Goal: Book appointment/travel/reservation

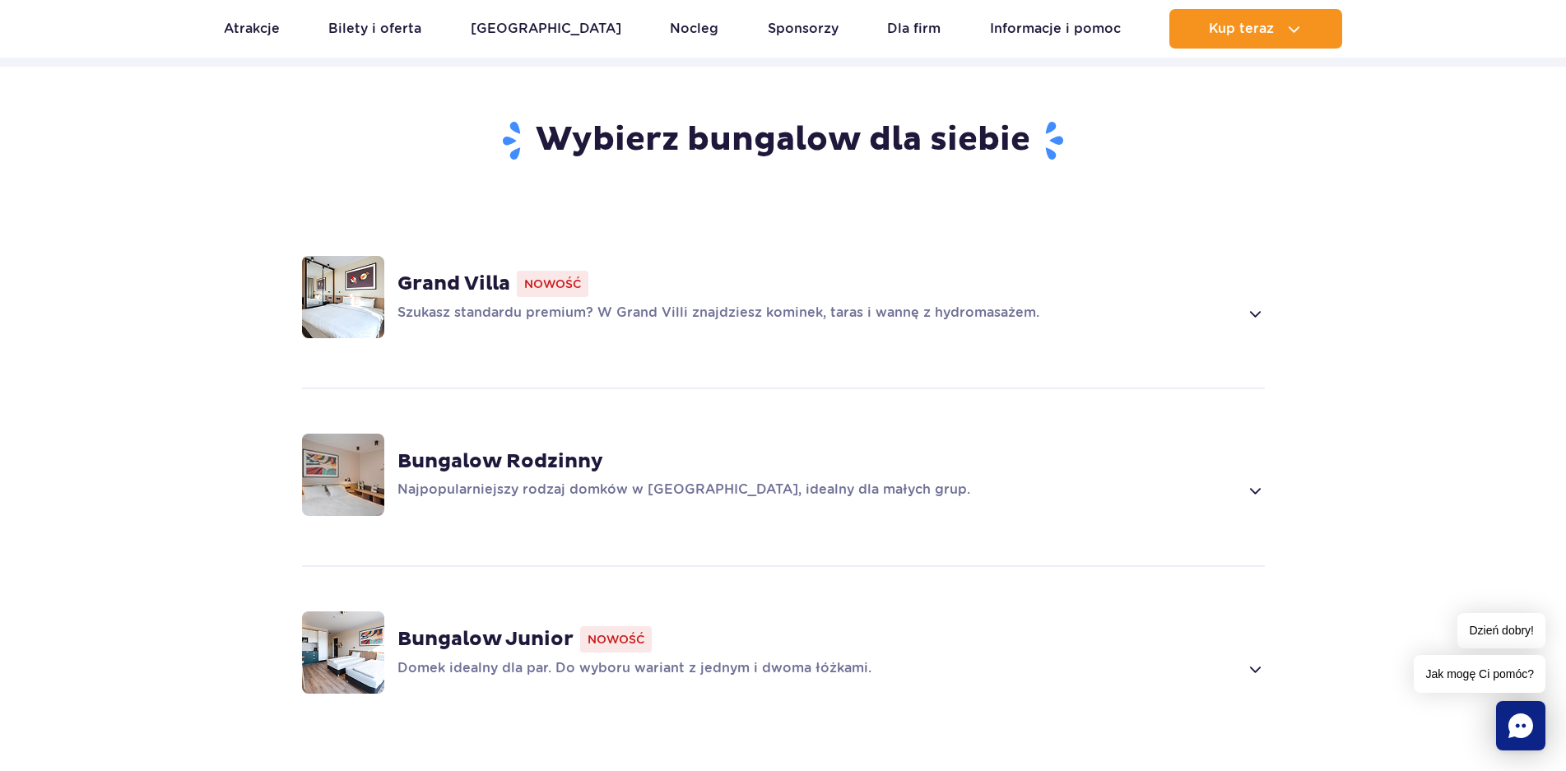
scroll to position [987, 0]
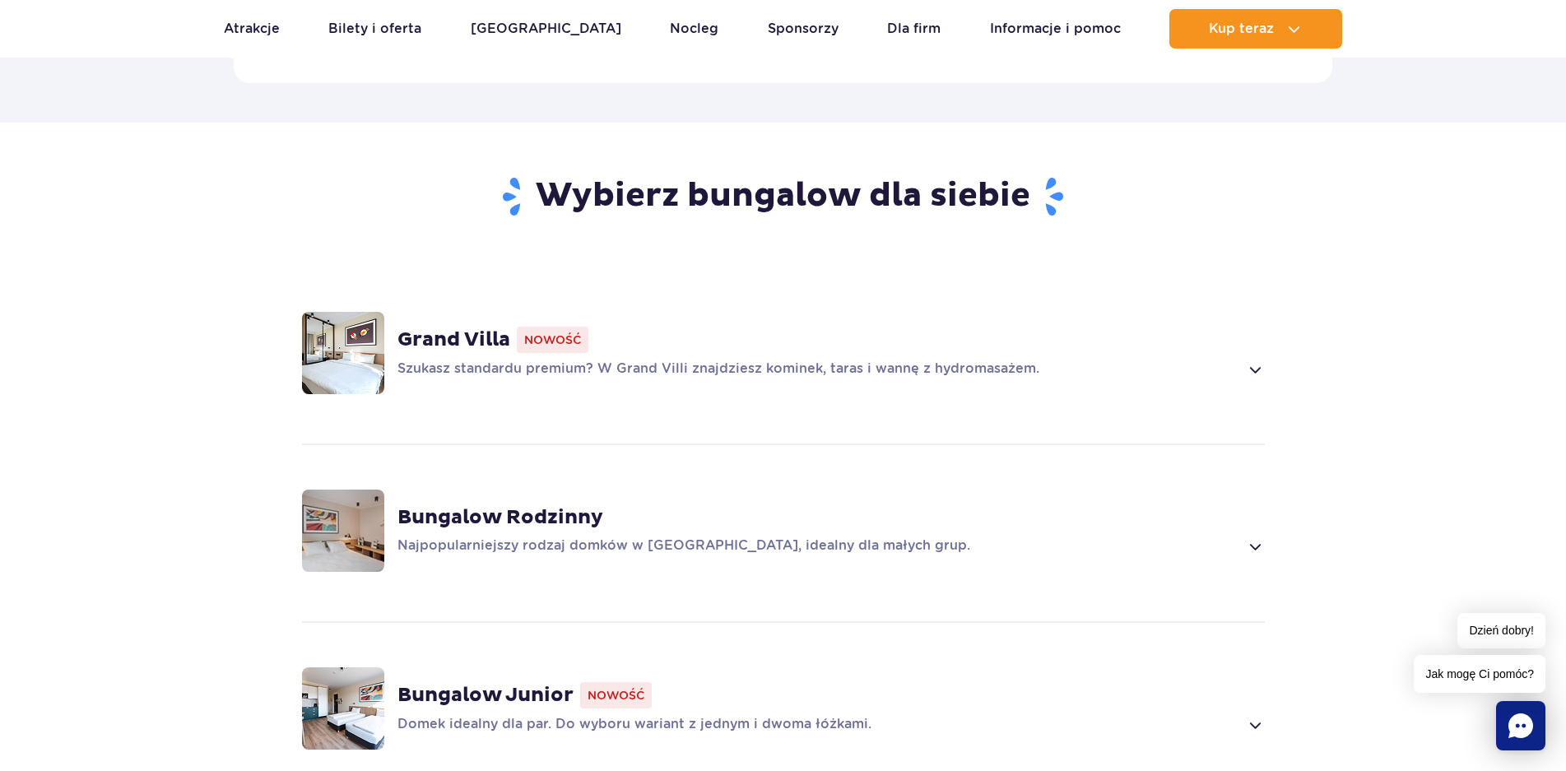
click at [908, 327] on div "Grand Villa Nowość" at bounding box center [830, 340] width 867 height 26
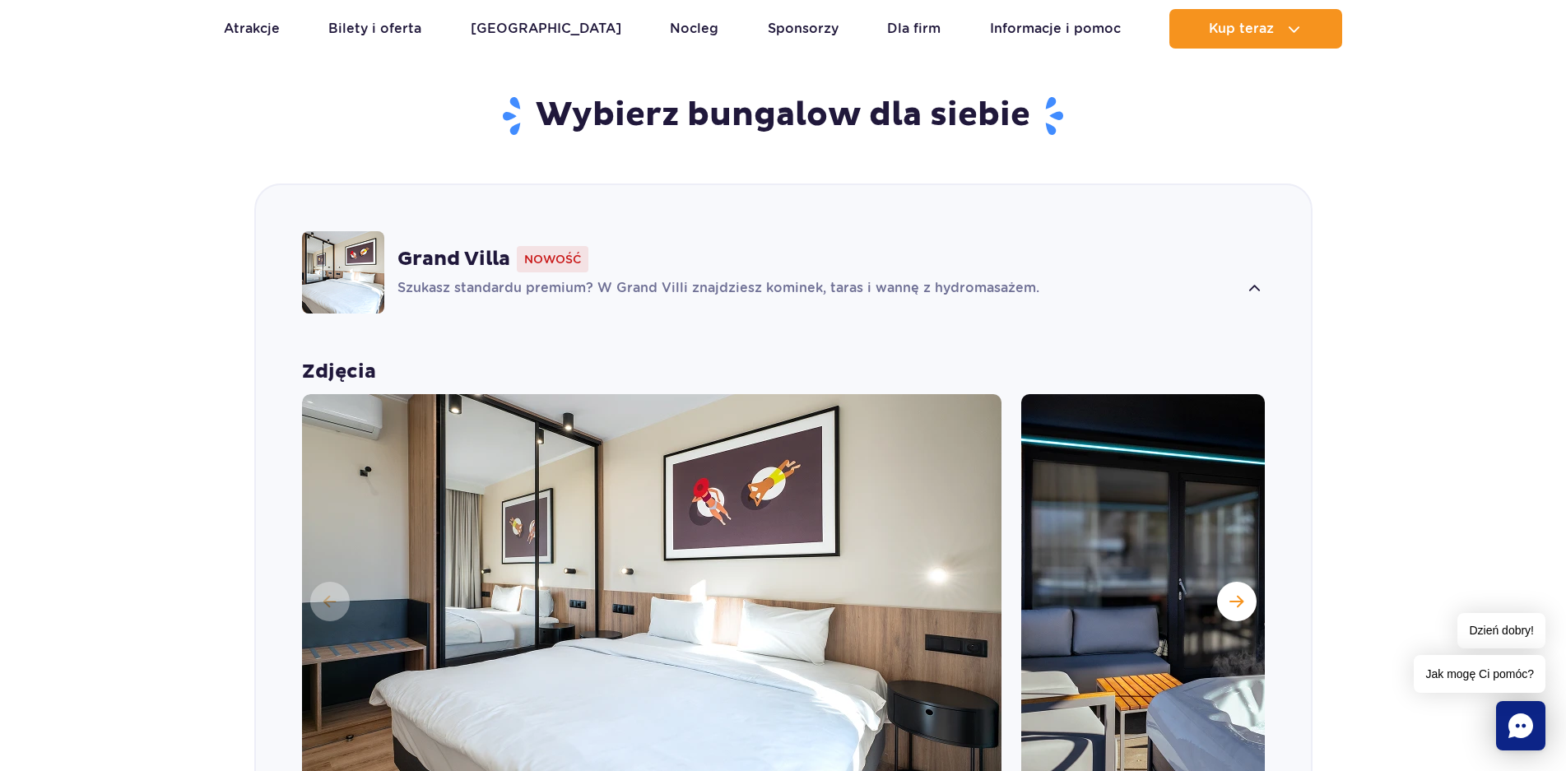
scroll to position [1153, 0]
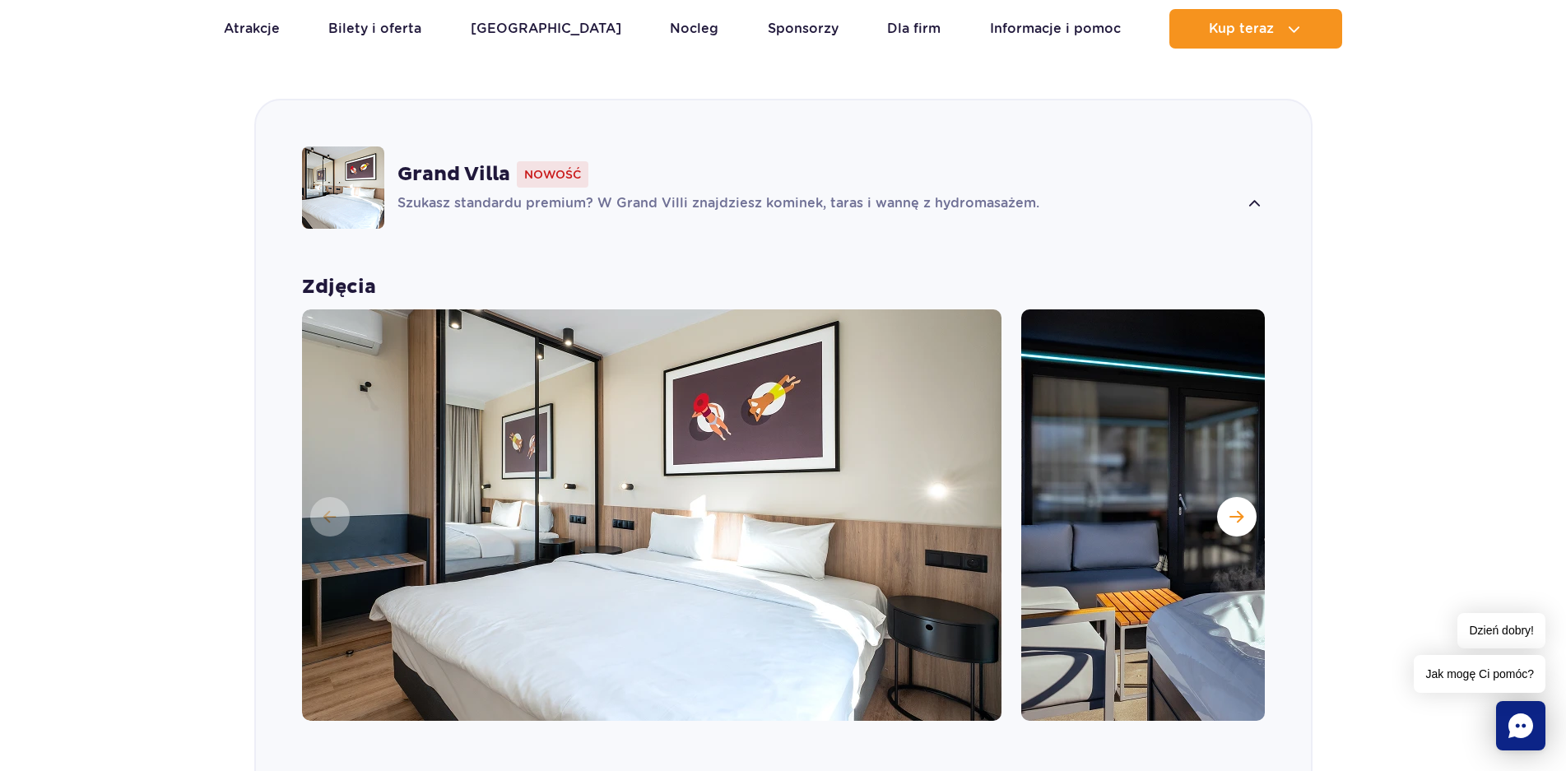
click at [871, 190] on div "Grand Villa Nowość Szukasz standardu premium? W Grand Villi znajdziesz kominek,…" at bounding box center [783, 187] width 1055 height 174
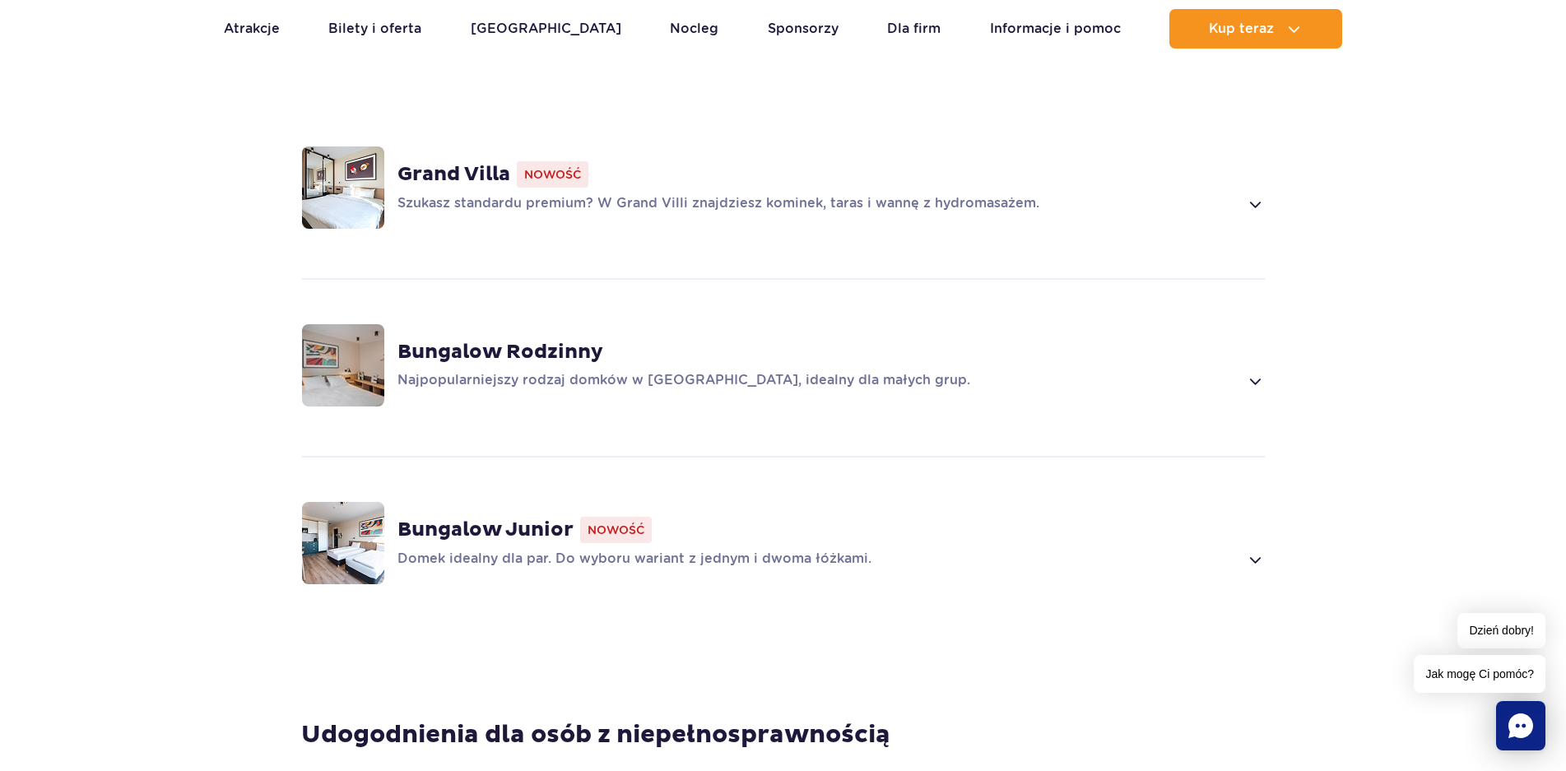
click at [875, 194] on p "Szukasz standardu premium? W Grand Villi znajdziesz kominek, taras i wannę z hy…" at bounding box center [818, 204] width 842 height 20
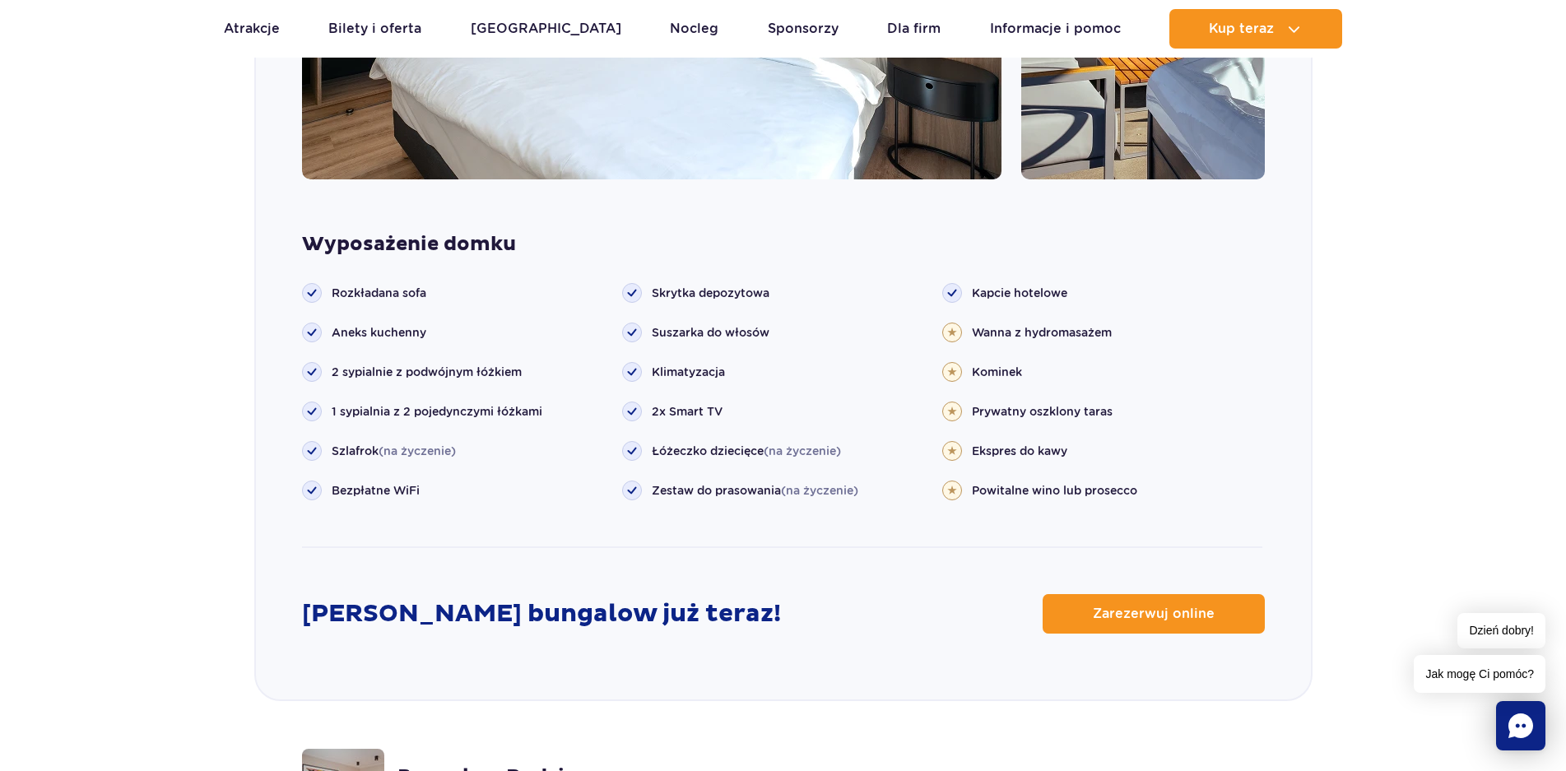
scroll to position [1729, 0]
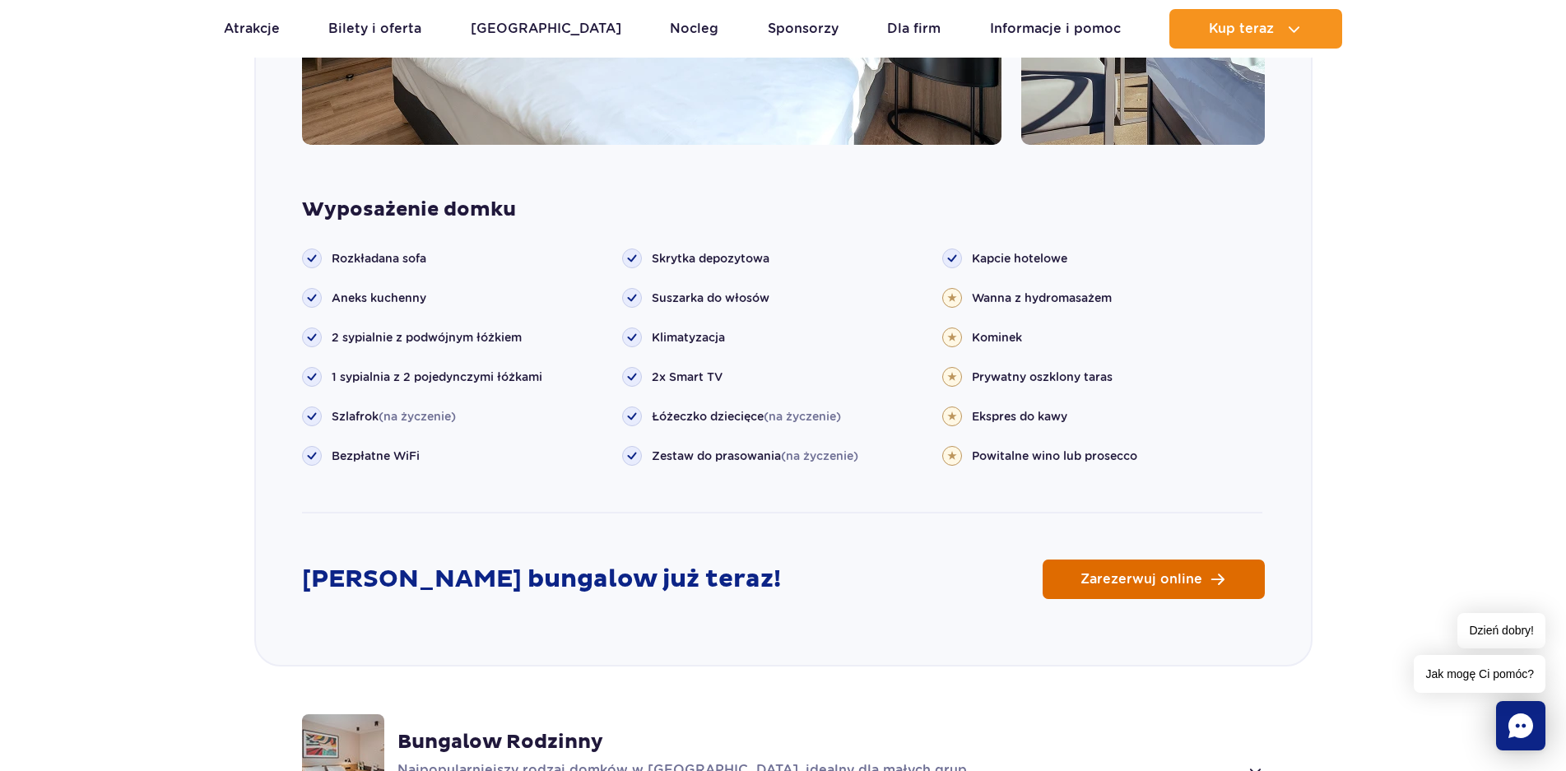
click at [1166, 566] on link "Zarezerwuj online" at bounding box center [1154, 579] width 222 height 39
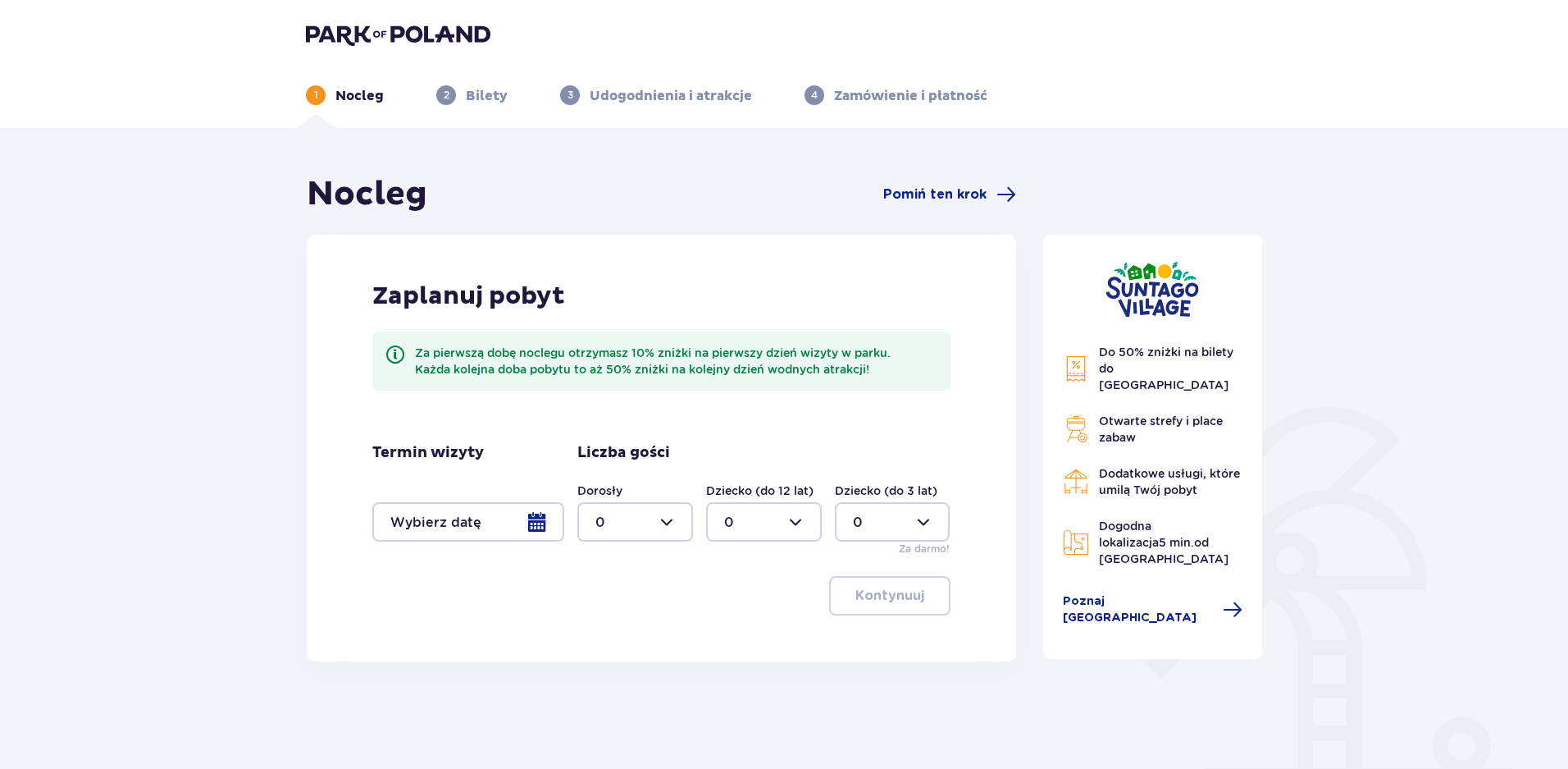
click at [513, 538] on div at bounding box center [469, 522] width 192 height 39
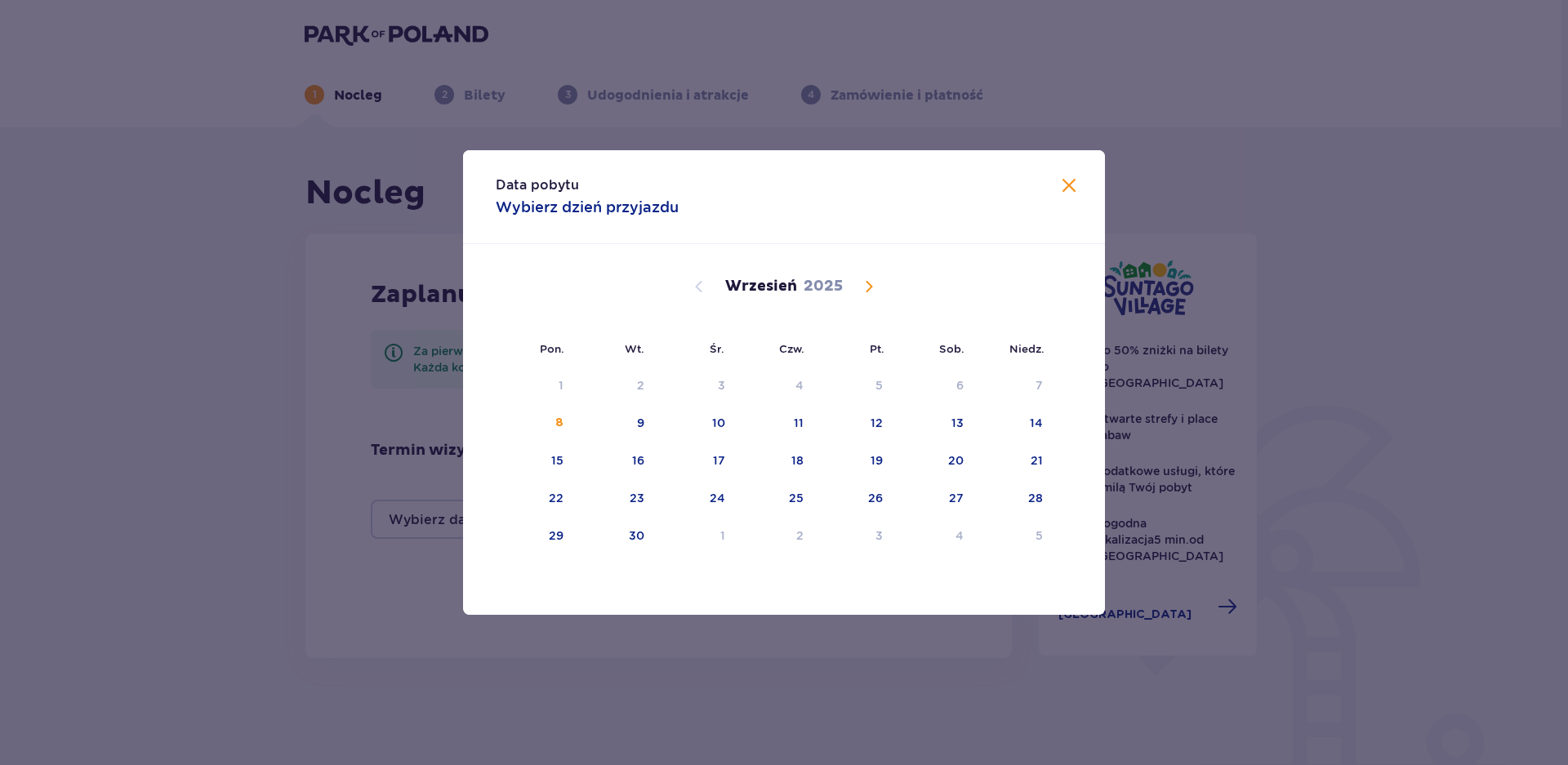
click at [872, 279] on span "Calendar" at bounding box center [869, 287] width 20 height 20
click at [817, 427] on div "10" at bounding box center [855, 424] width 80 height 36
click at [1074, 189] on span at bounding box center [1069, 187] width 20 height 20
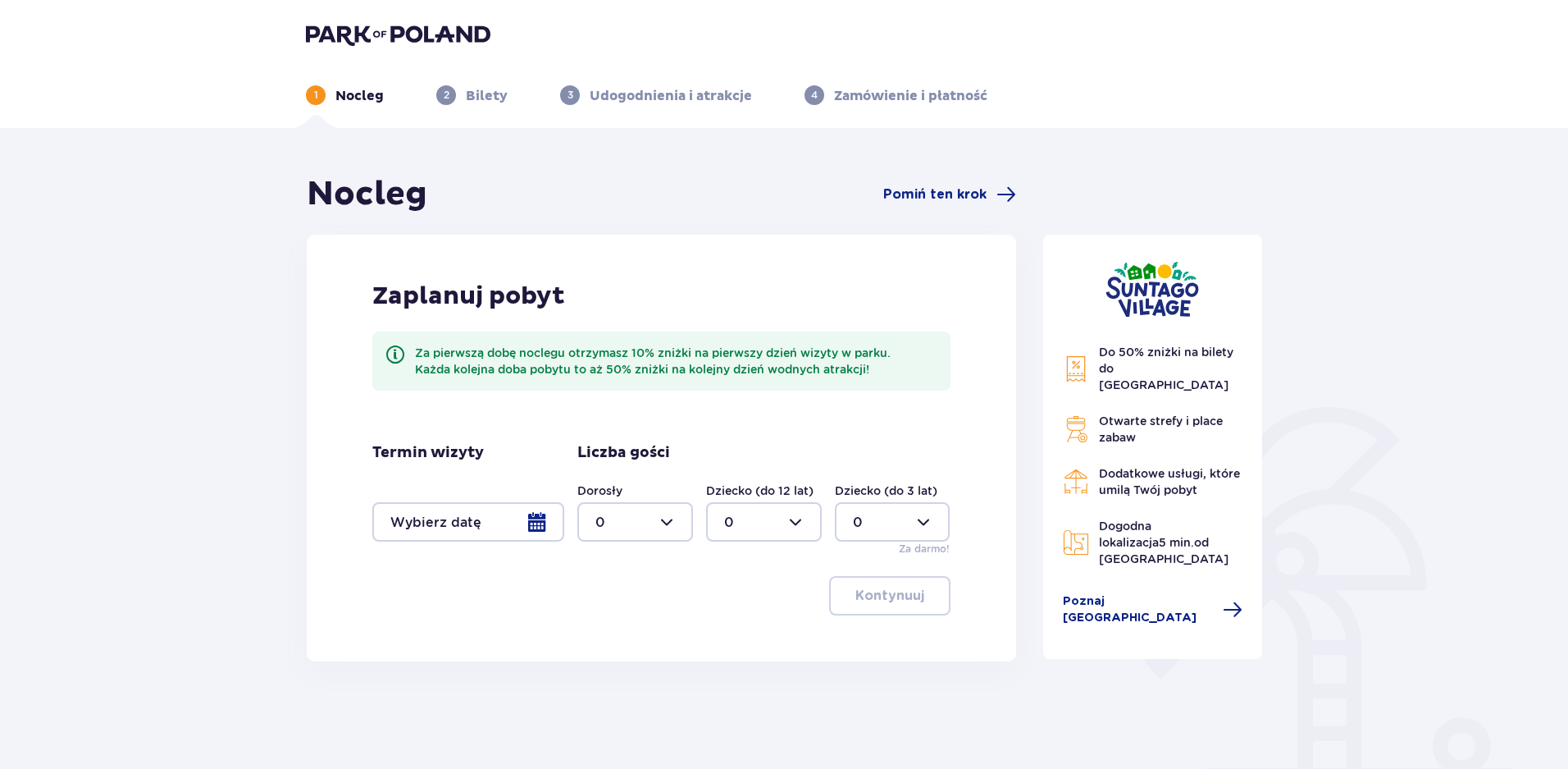
click at [532, 527] on div at bounding box center [469, 522] width 192 height 39
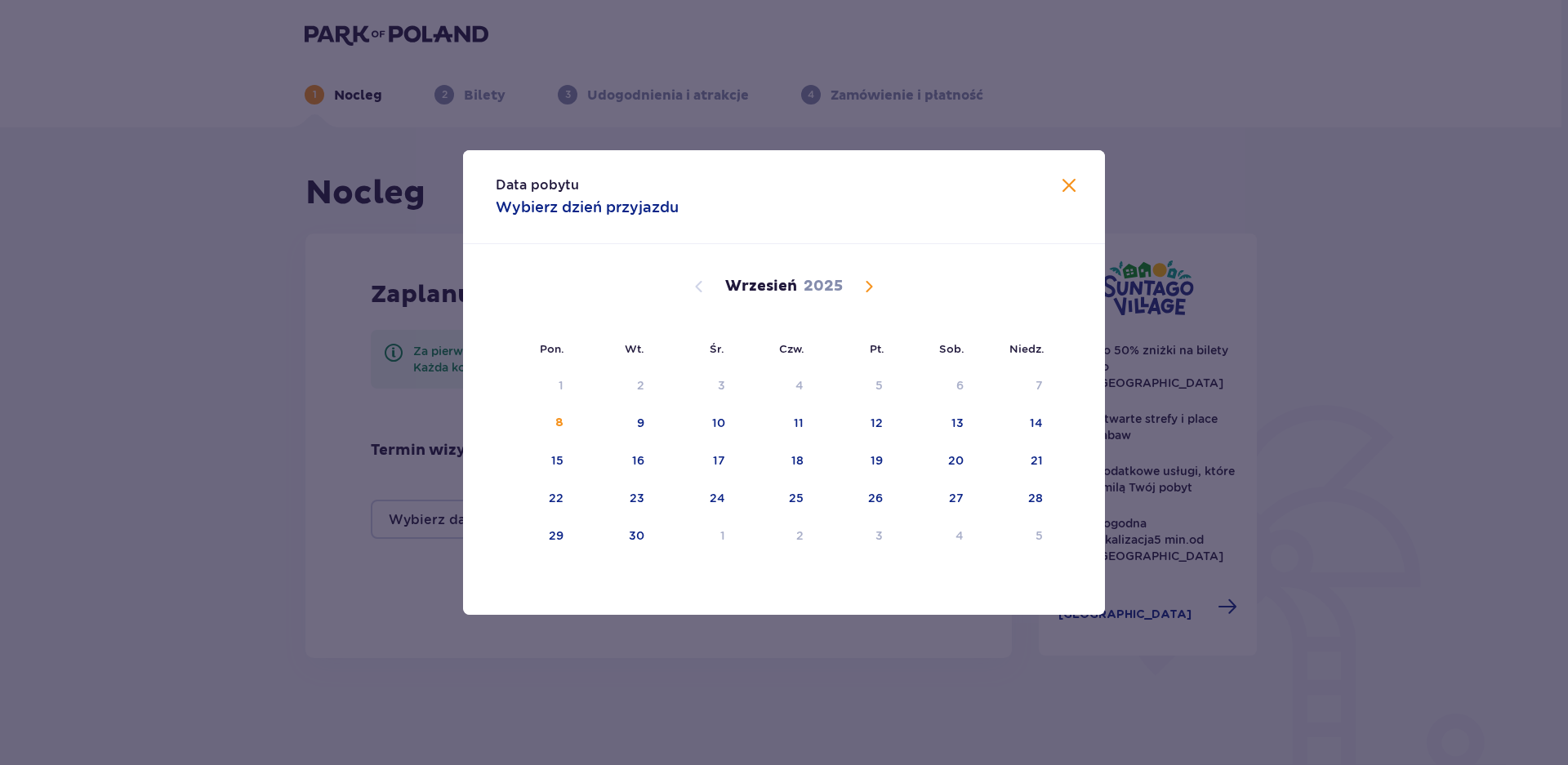
click at [875, 284] on span "Calendar" at bounding box center [869, 287] width 20 height 20
click at [871, 412] on div "10" at bounding box center [855, 424] width 80 height 36
click at [866, 429] on div "10" at bounding box center [855, 424] width 80 height 36
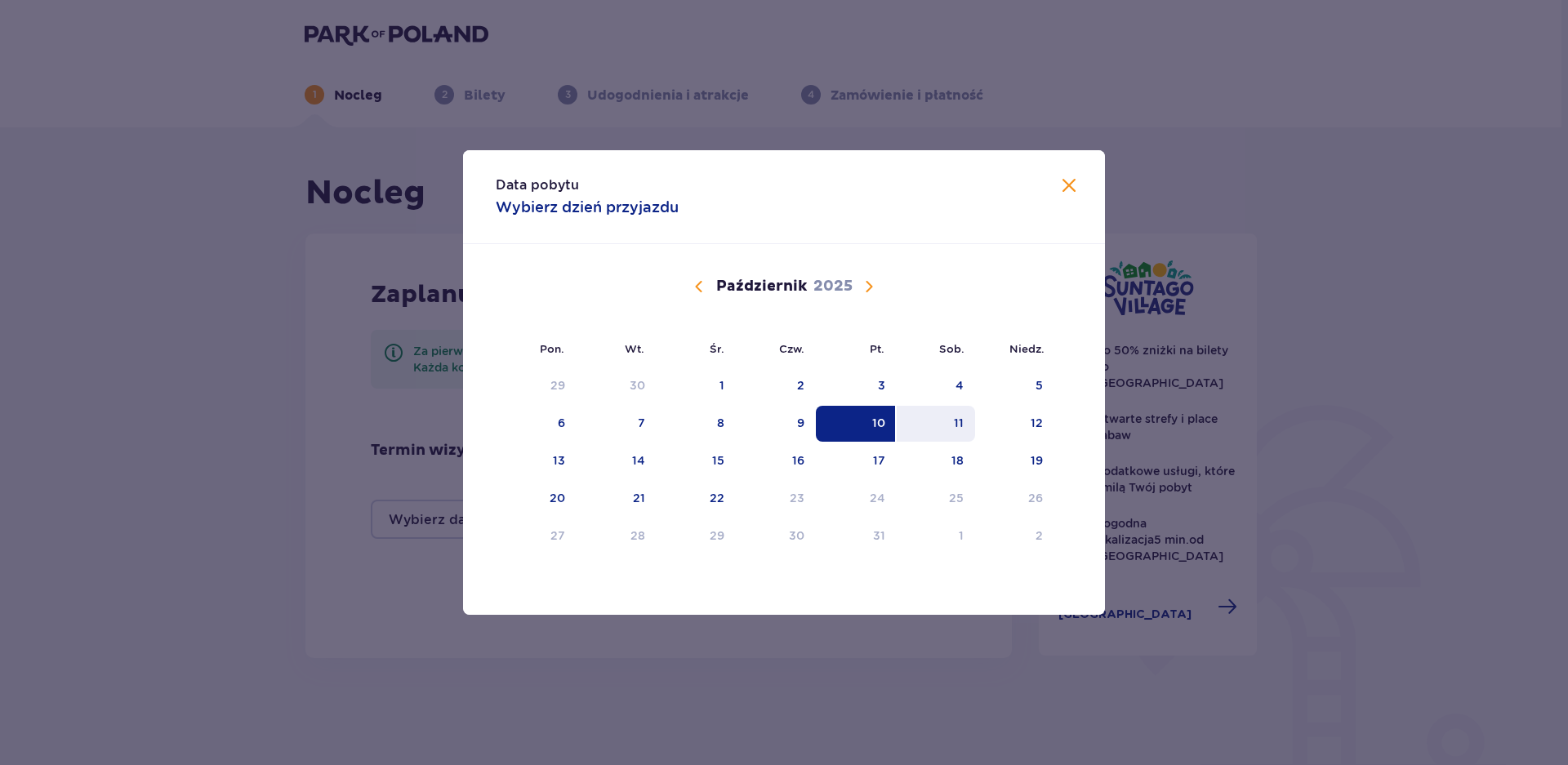
click at [929, 422] on div "11" at bounding box center [937, 424] width 79 height 36
type input "10.10.25 - 11.10.25"
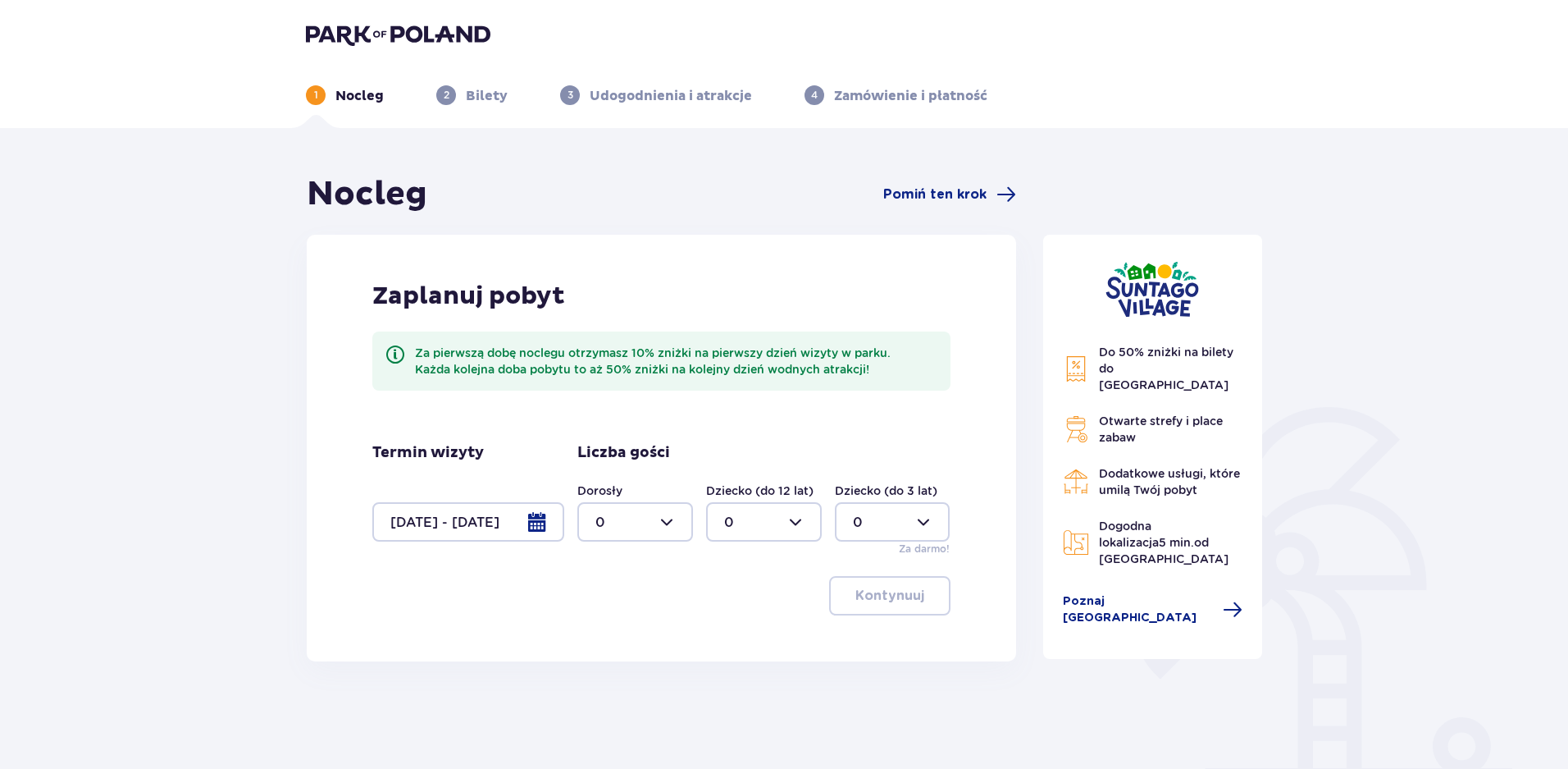
click at [665, 529] on div at bounding box center [635, 522] width 116 height 39
click at [618, 642] on div "2" at bounding box center [635, 641] width 80 height 18
type input "2"
click at [868, 595] on p "Kontynuuj" at bounding box center [889, 595] width 69 height 18
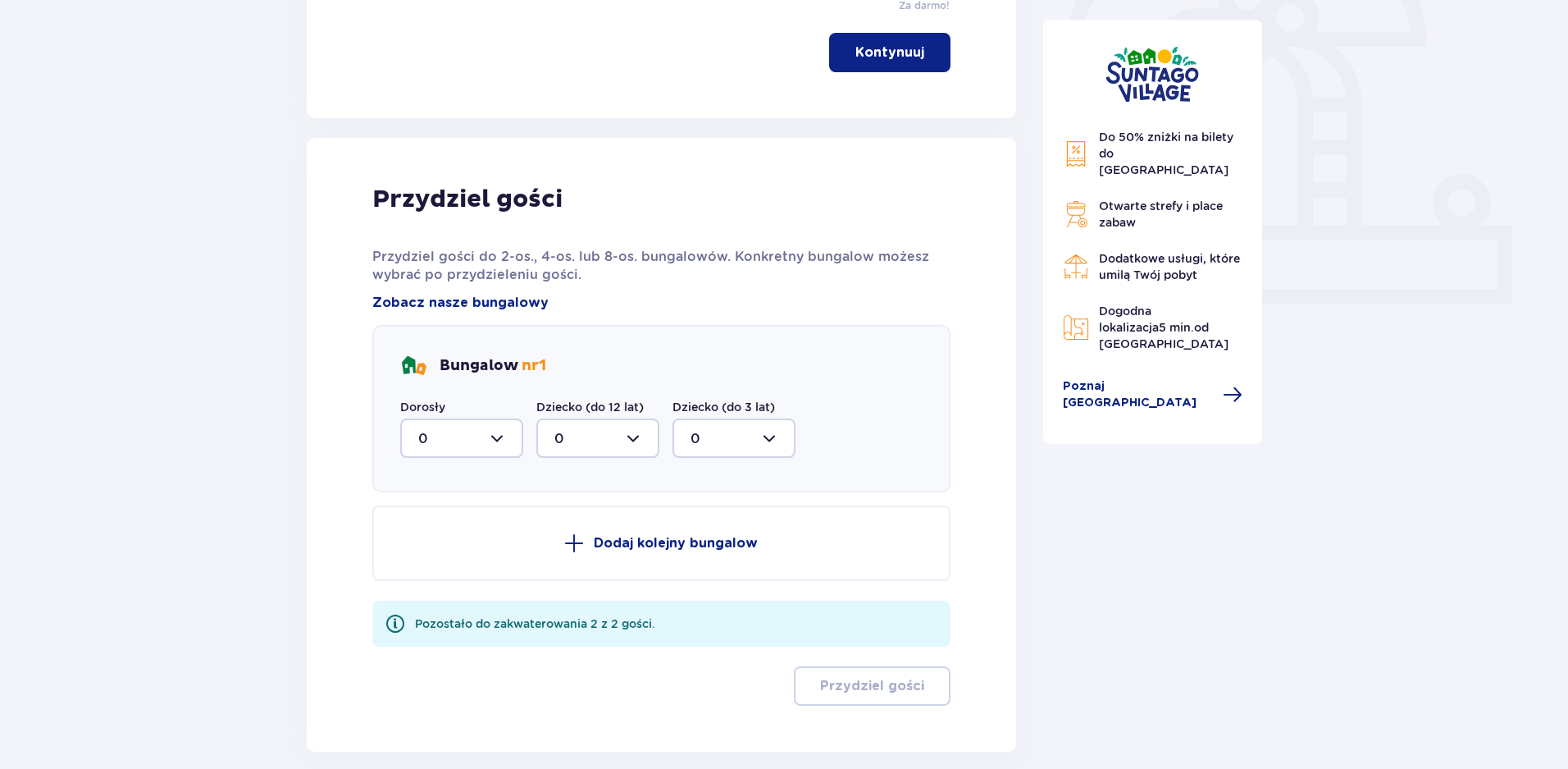
scroll to position [543, 0]
click at [445, 440] on div at bounding box center [462, 439] width 123 height 39
click at [423, 565] on p "2" at bounding box center [423, 559] width 8 height 18
type input "2"
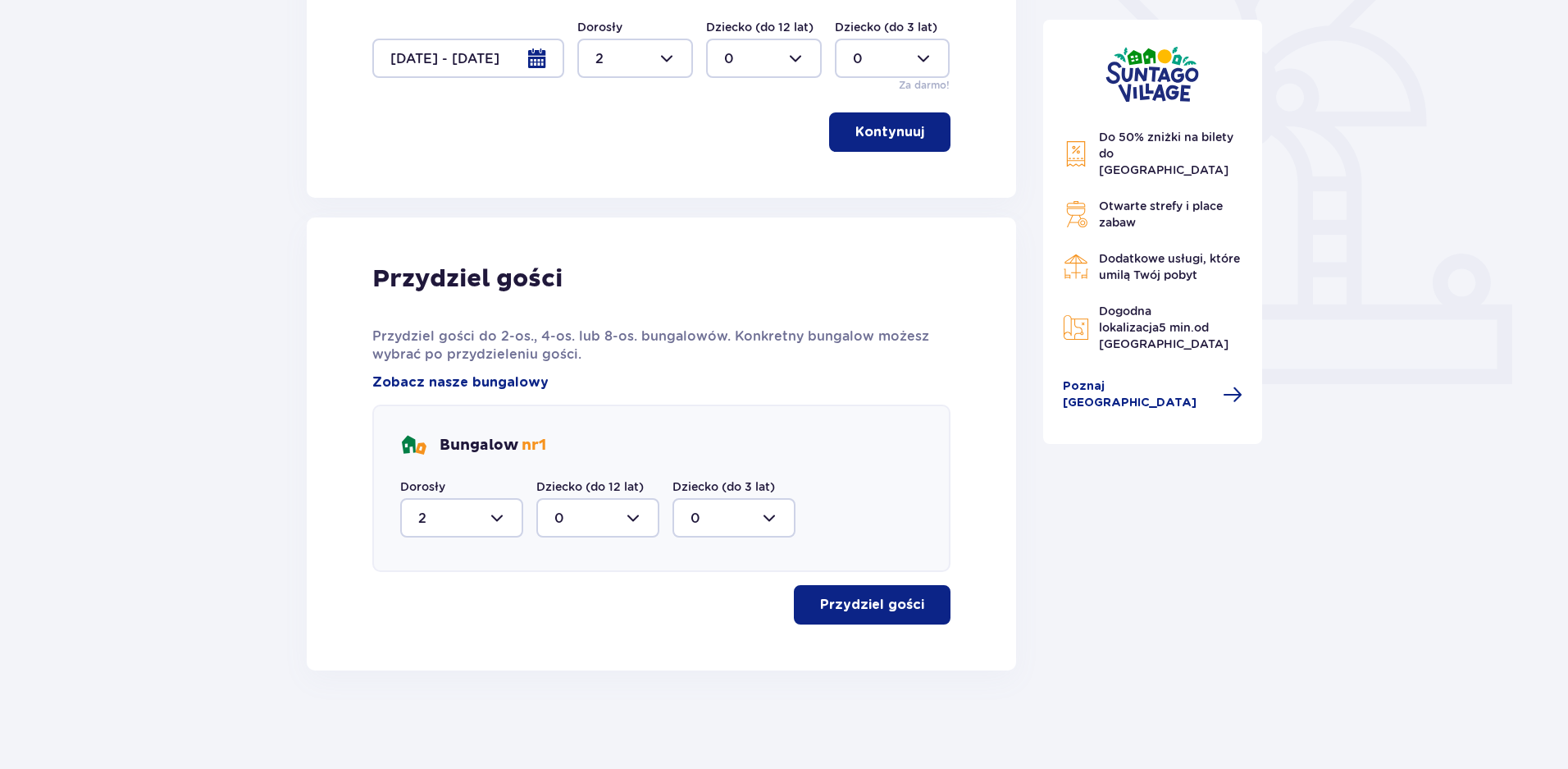
scroll to position [464, 0]
click at [866, 144] on button "Kontynuuj" at bounding box center [890, 132] width 122 height 39
click at [924, 609] on span "button" at bounding box center [928, 605] width 20 height 20
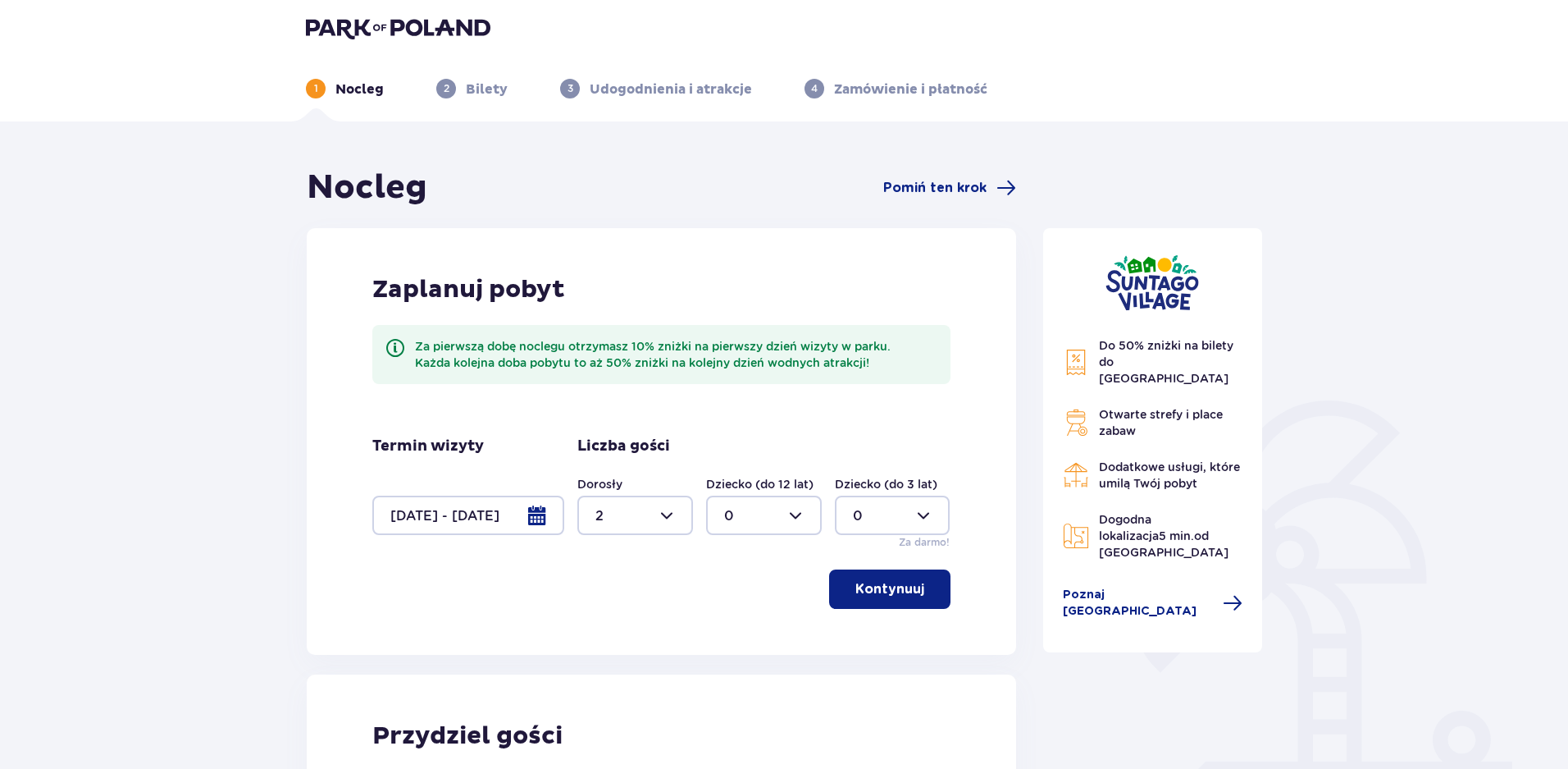
scroll to position [0, 0]
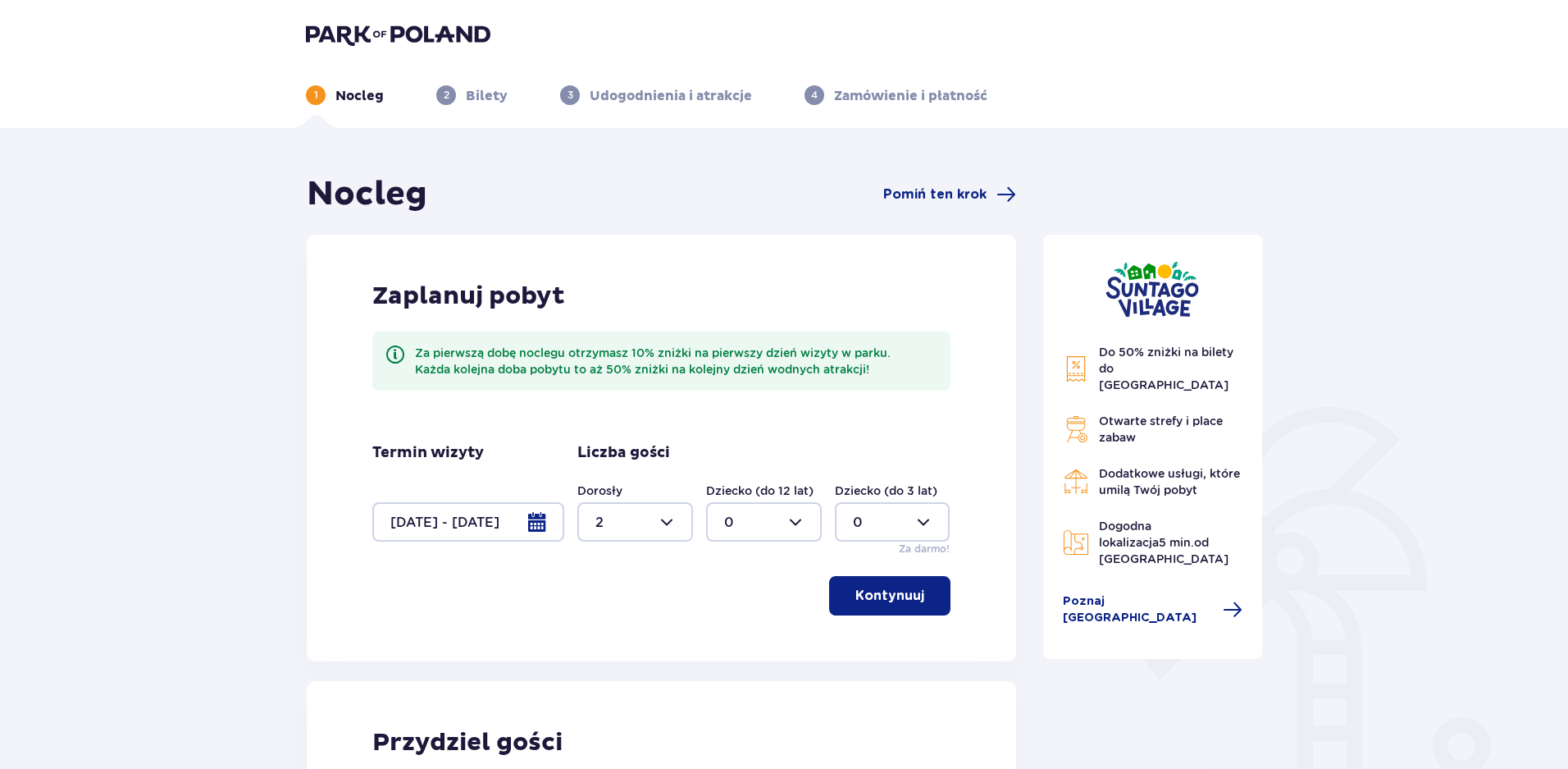
click at [637, 103] on p "Udogodnienia i atrakcje" at bounding box center [671, 96] width 162 height 18
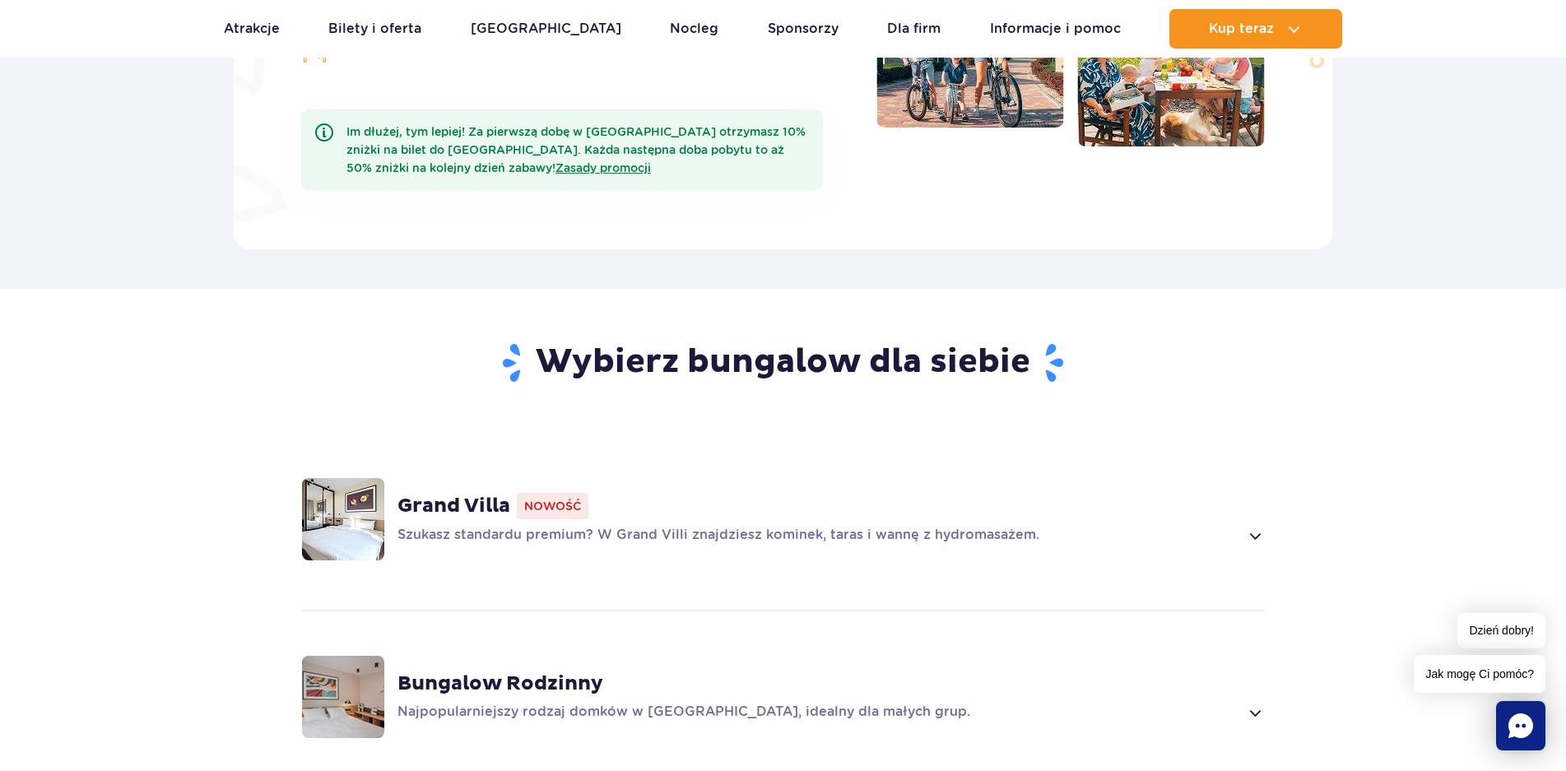
scroll to position [495, 0]
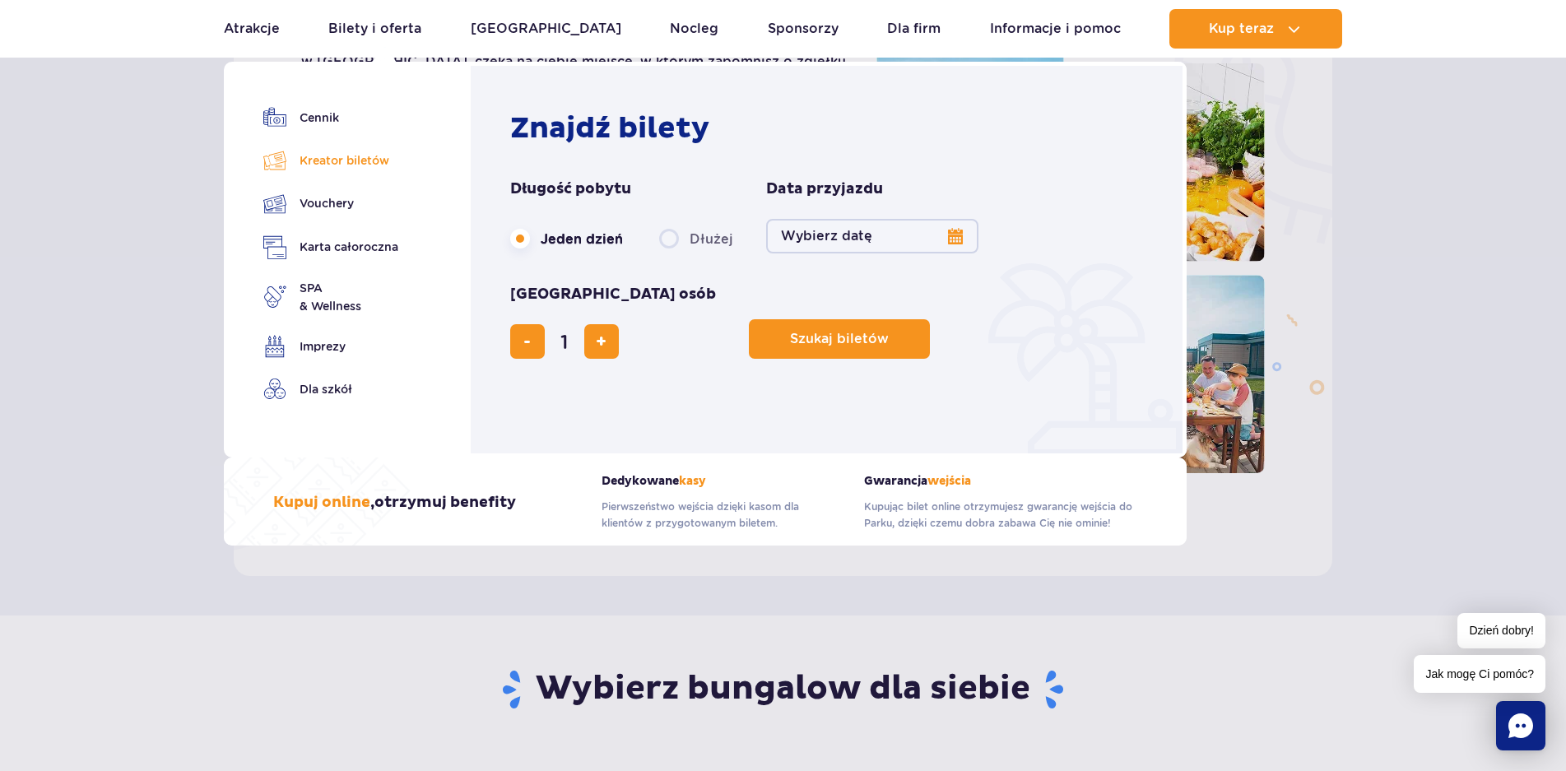
click at [373, 169] on link "Kreator biletów" at bounding box center [330, 160] width 135 height 23
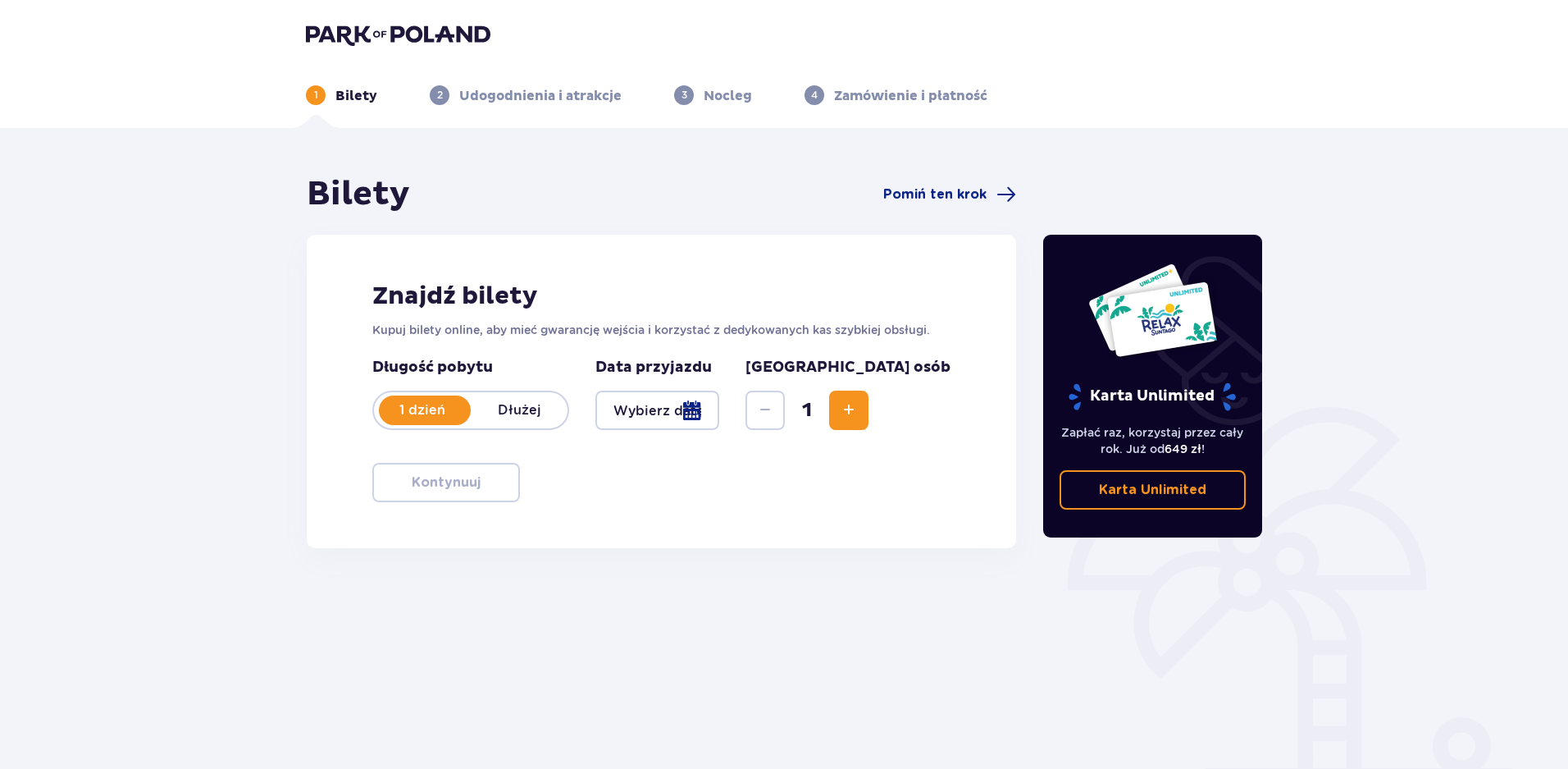
click at [366, 31] on img at bounding box center [398, 34] width 184 height 23
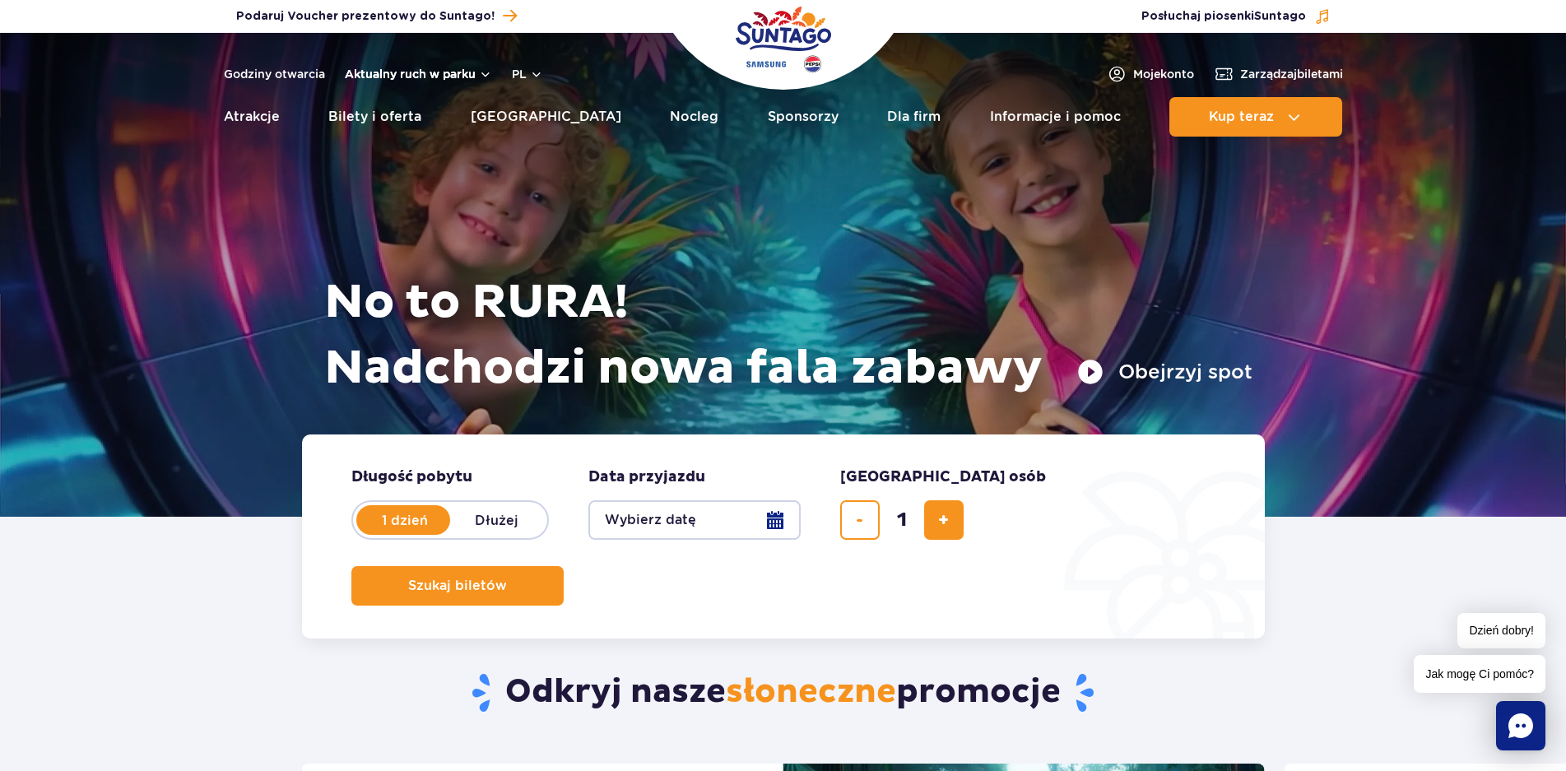
click at [469, 74] on button "Aktualny ruch w parku" at bounding box center [418, 73] width 147 height 13
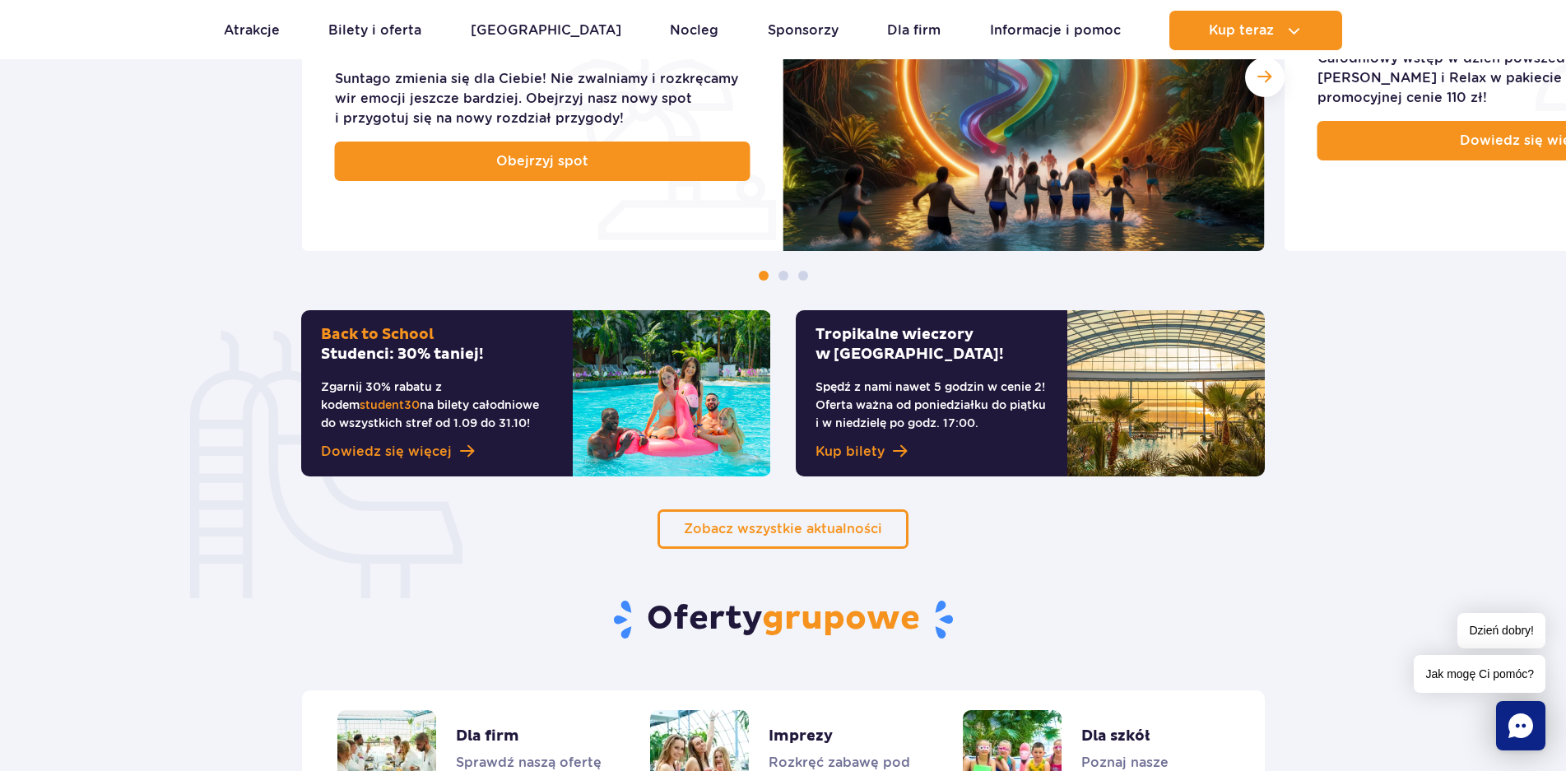
scroll to position [823, 0]
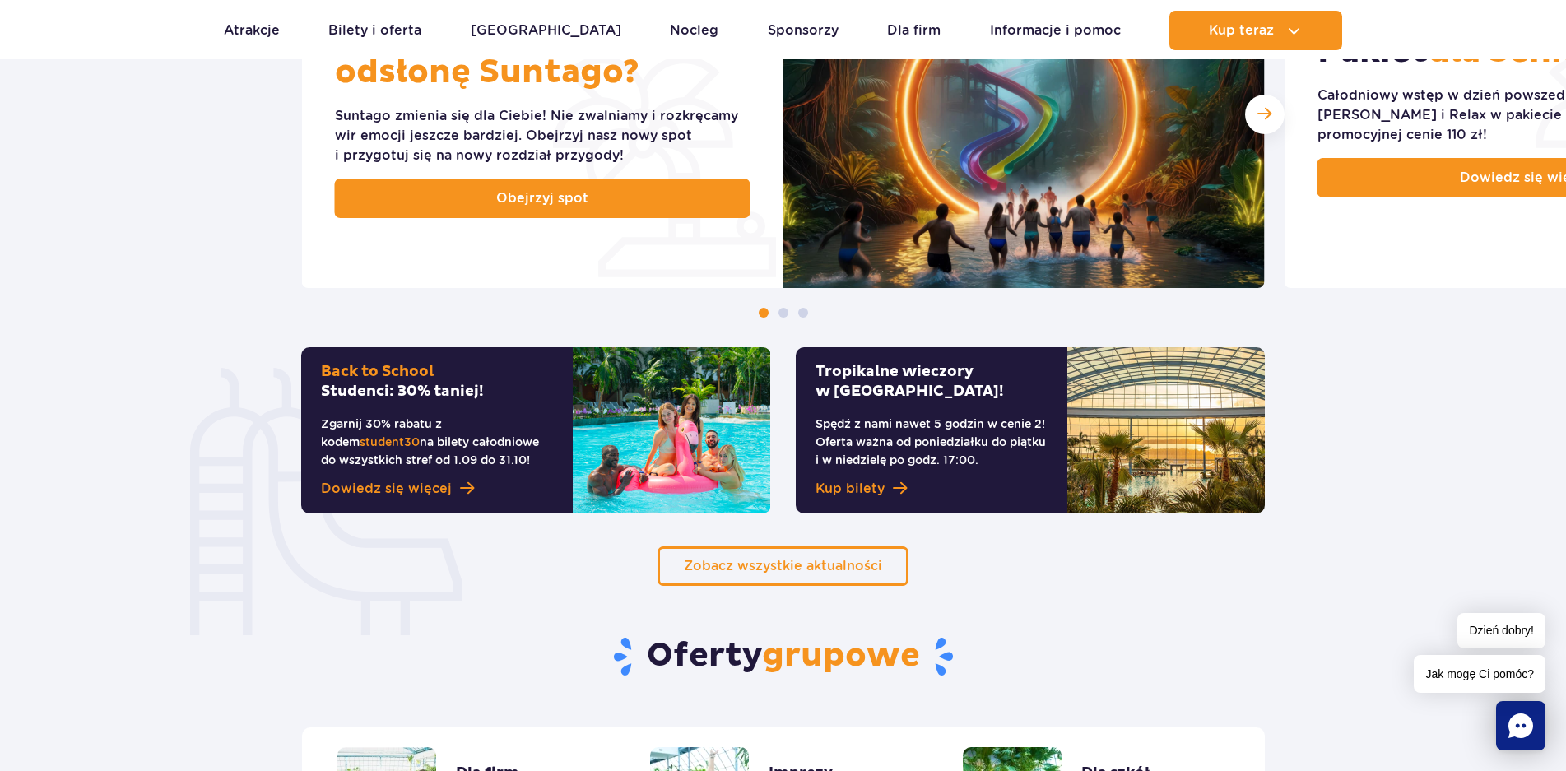
click at [784, 313] on span at bounding box center [783, 313] width 10 height 10
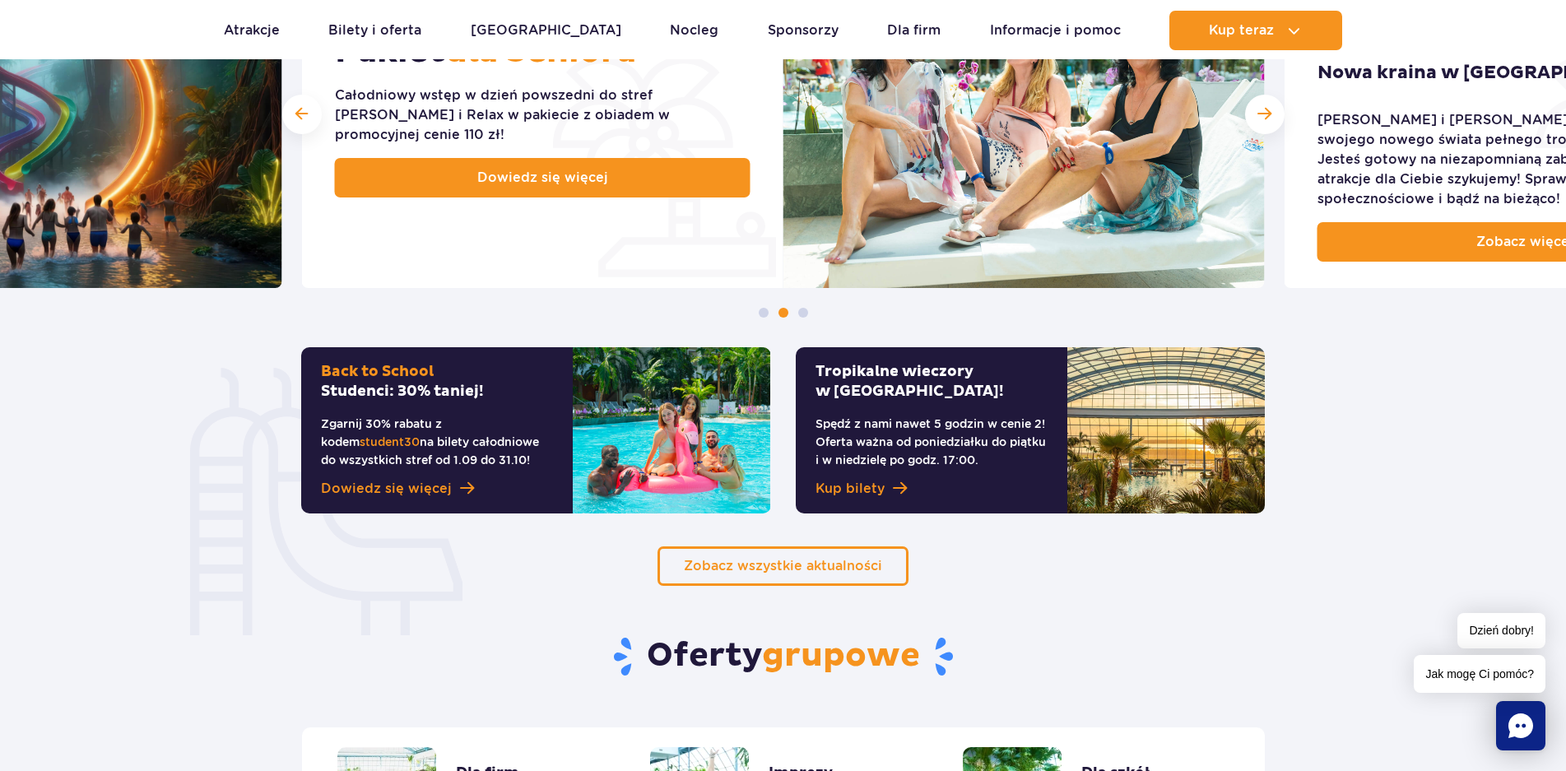
click at [806, 316] on span at bounding box center [803, 313] width 10 height 10
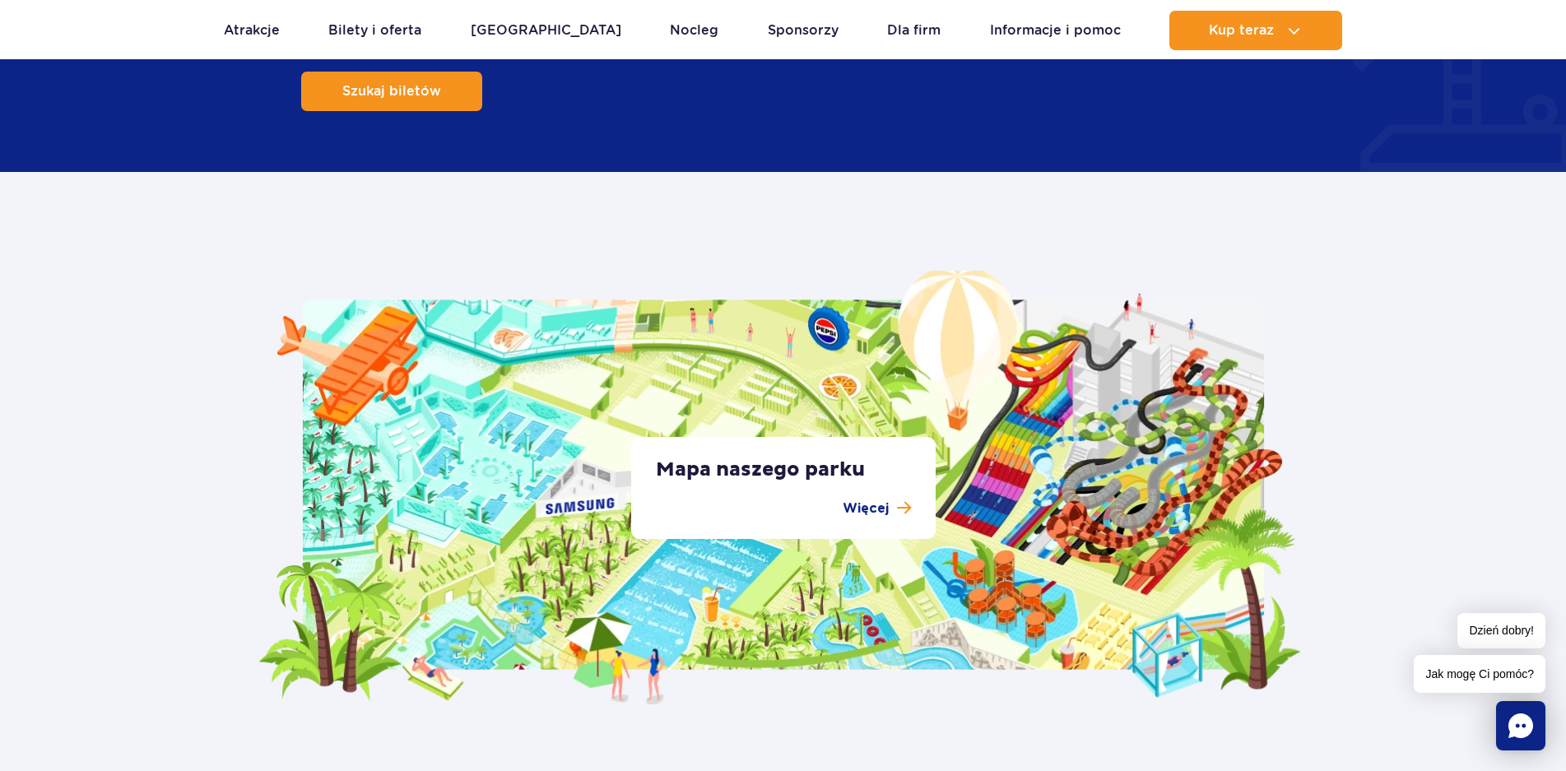
scroll to position [2549, 0]
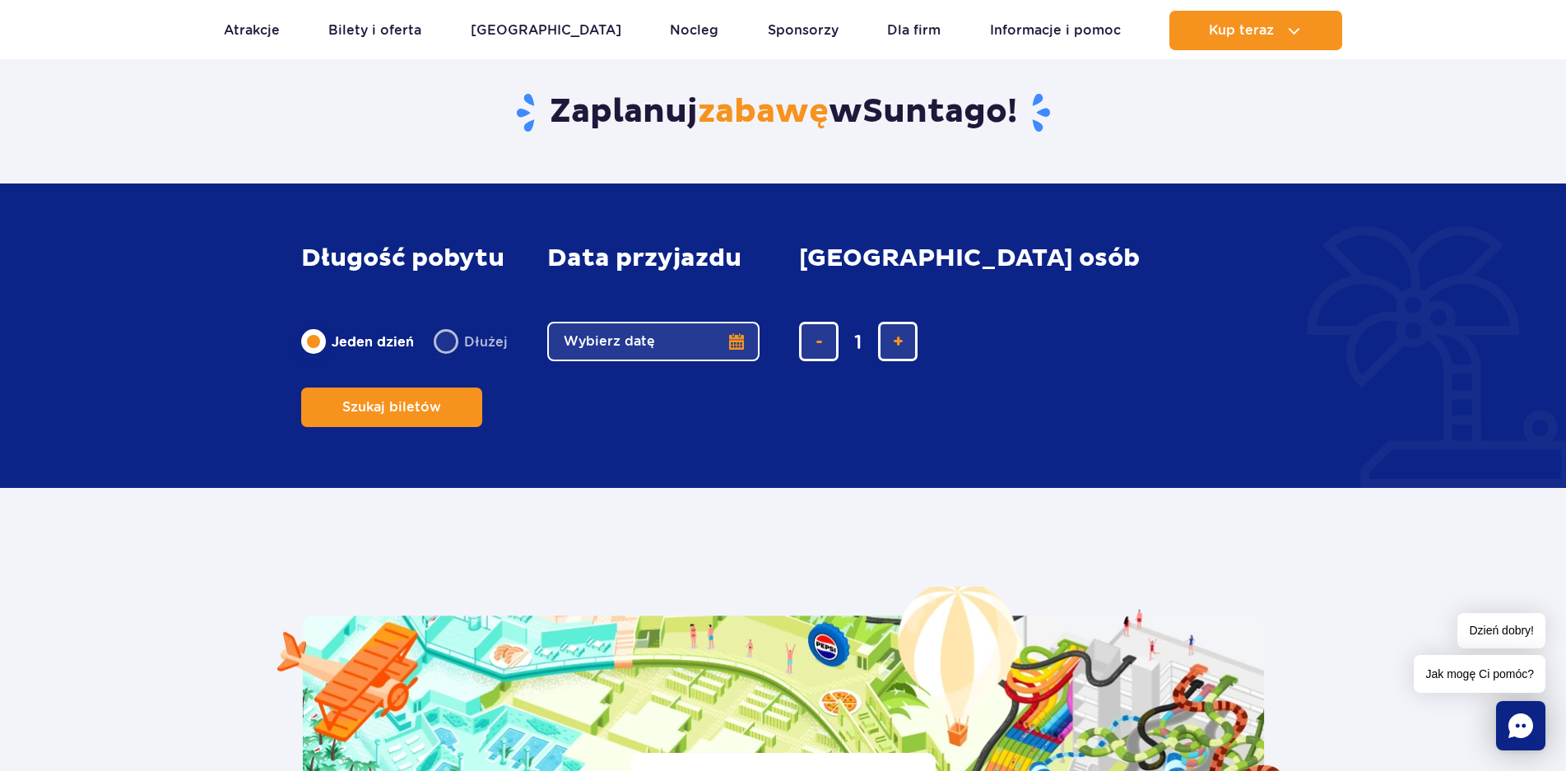
drag, startPoint x: 1559, startPoint y: 332, endPoint x: 1560, endPoint y: 283, distance: 49.4
click at [1560, 283] on div "Długość pobytu długość pobytu w głównej treści Jeden dzień Dłużej Data przyjazd…" at bounding box center [783, 336] width 1566 height 304
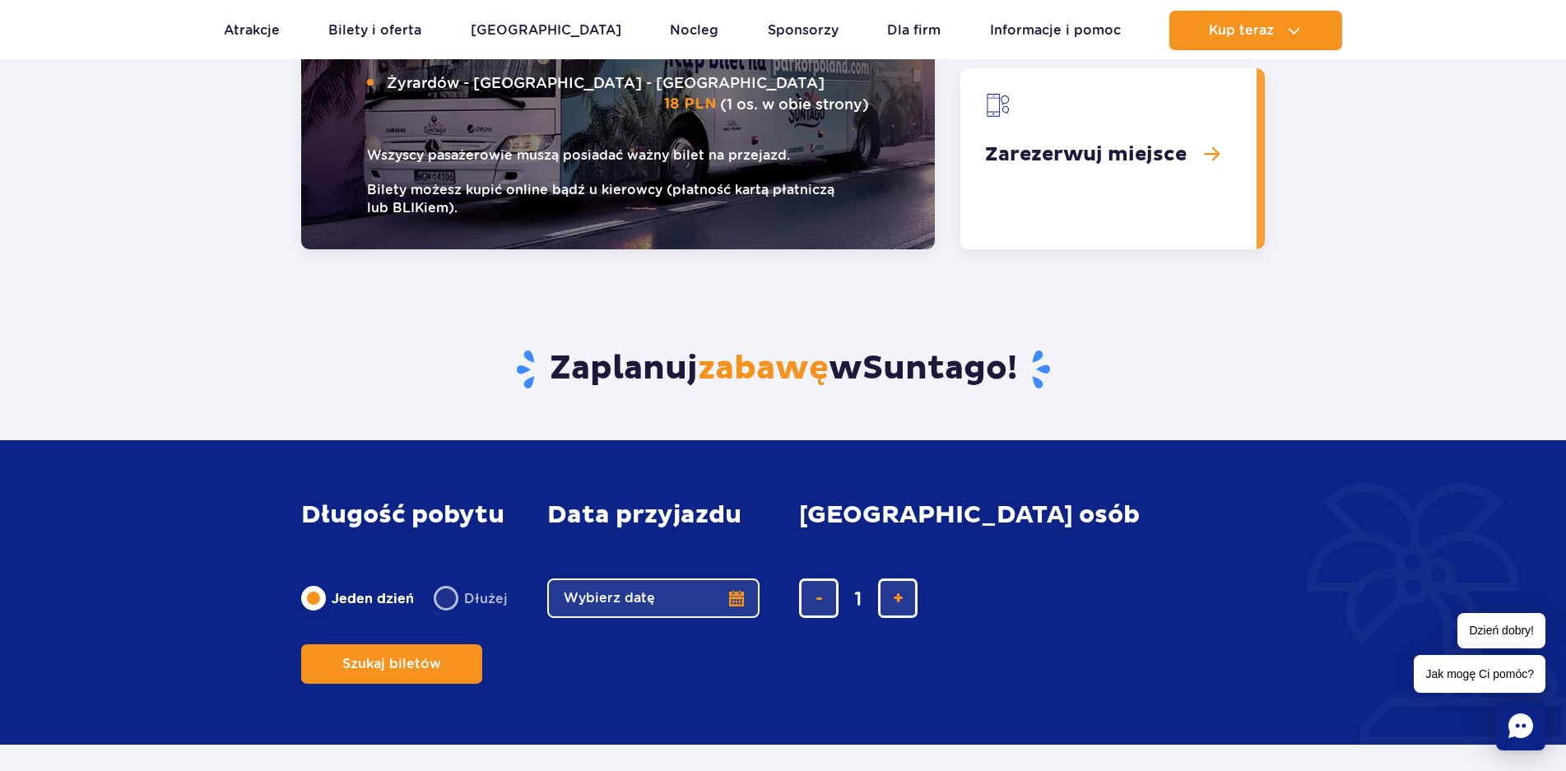
scroll to position [2278, 0]
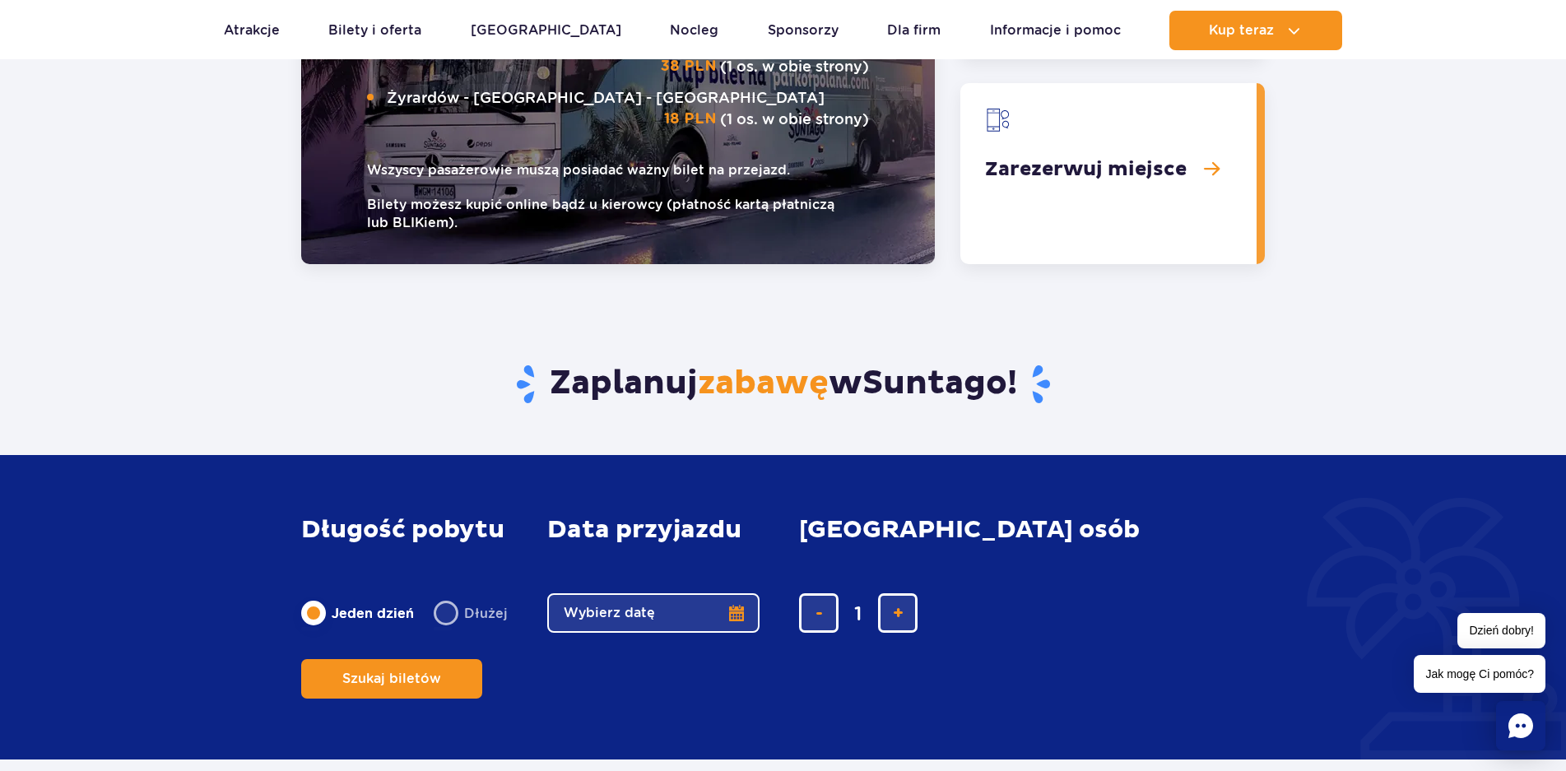
click at [1559, 210] on section "Bilety autobusowe [GEOGRAPHIC_DATA] Bus Warszawa - Suntago - Warszawa 38 PLN (1…" at bounding box center [783, 70] width 1566 height 387
click at [1557, 203] on section "Bilety autobusowe [GEOGRAPHIC_DATA] Bus Warszawa - Suntago - Warszawa 38 PLN (1…" at bounding box center [783, 70] width 1566 height 387
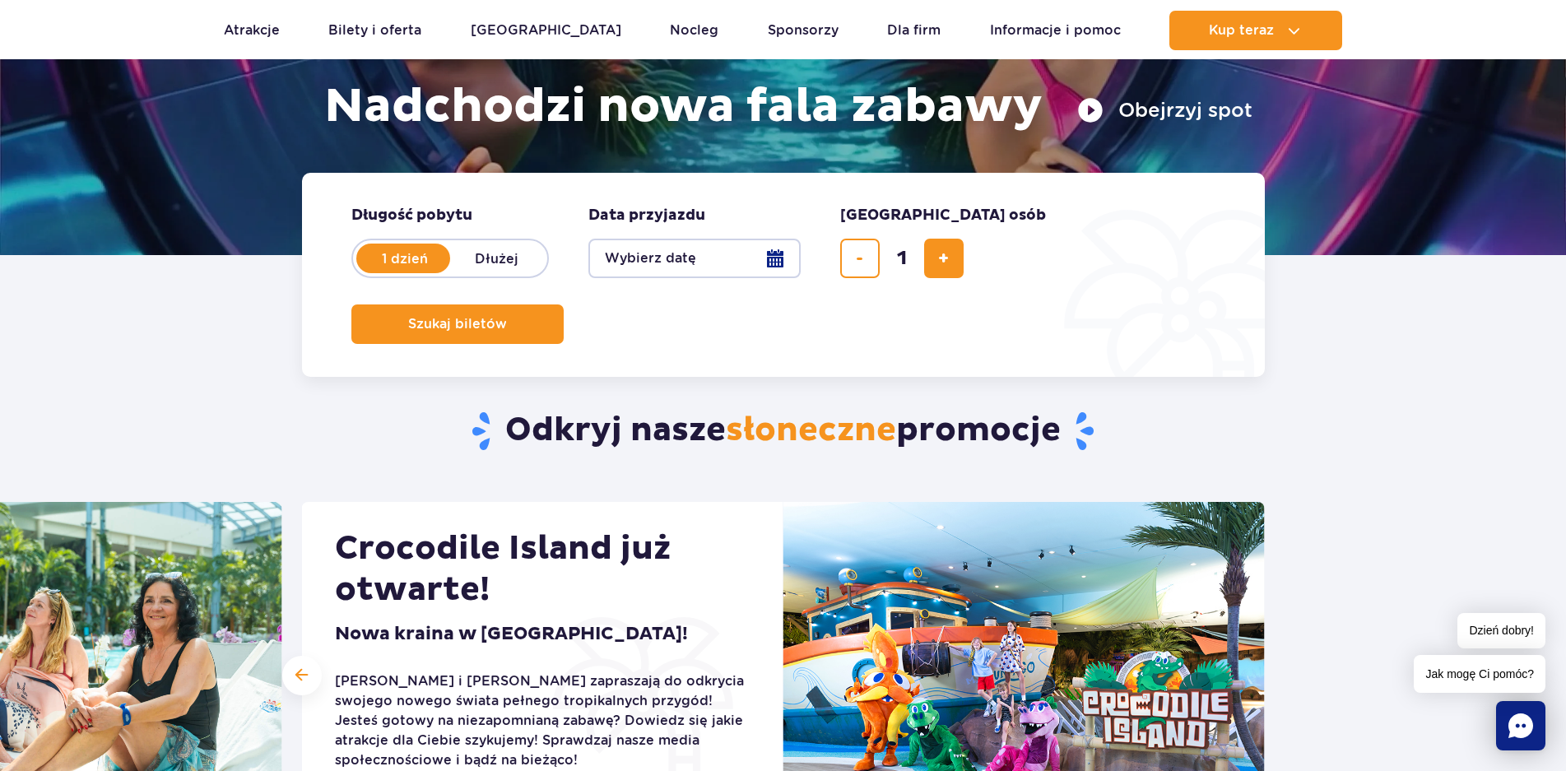
scroll to position [0, 0]
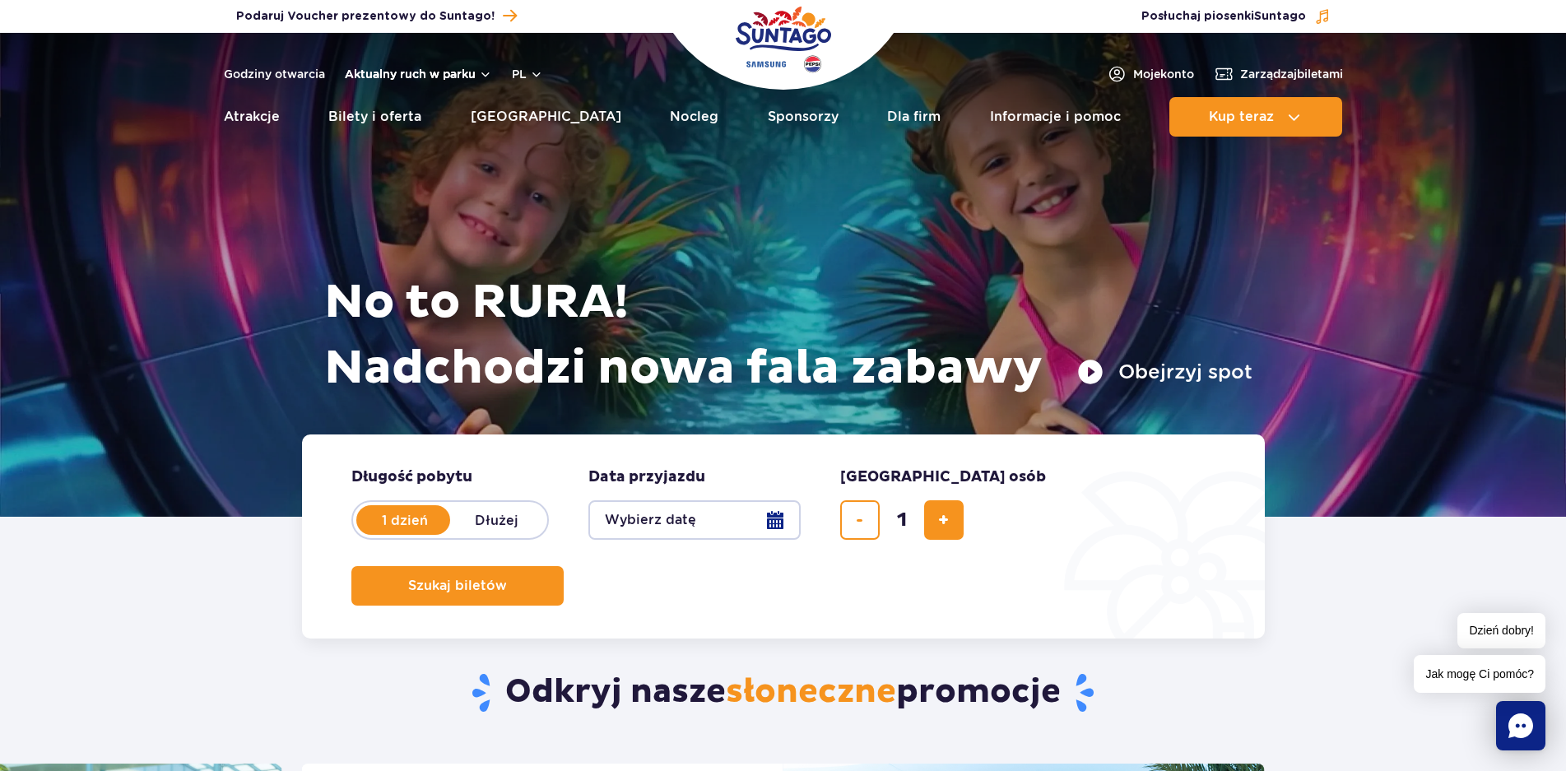
click at [464, 72] on button "Aktualny ruch w parku" at bounding box center [418, 73] width 147 height 13
